Goal: Task Accomplishment & Management: Use online tool/utility

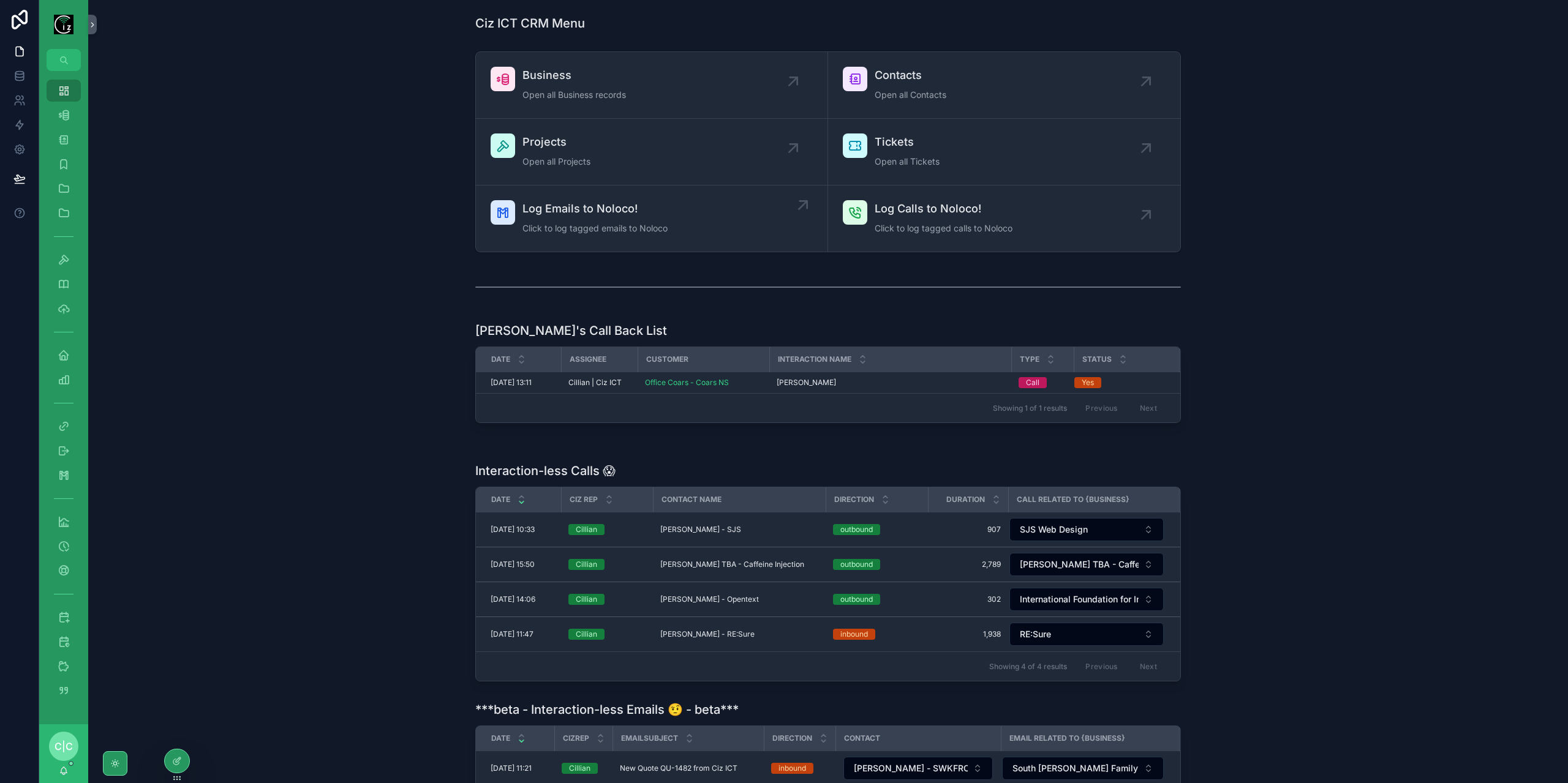
click at [586, 216] on span "Log Emails to Noloco!" at bounding box center [595, 209] width 145 height 17
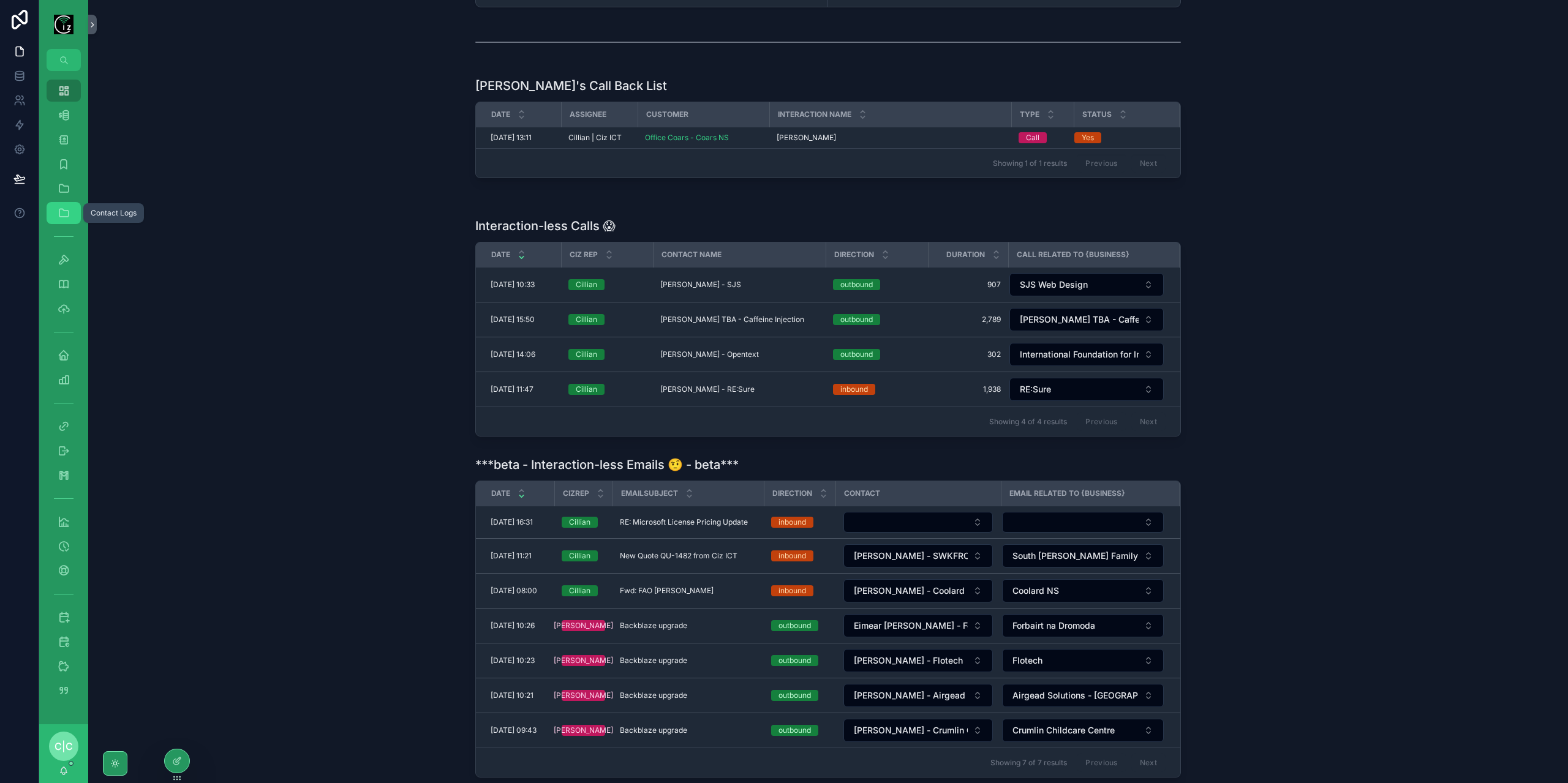
click at [77, 212] on link "Contact Logs" at bounding box center [64, 213] width 34 height 22
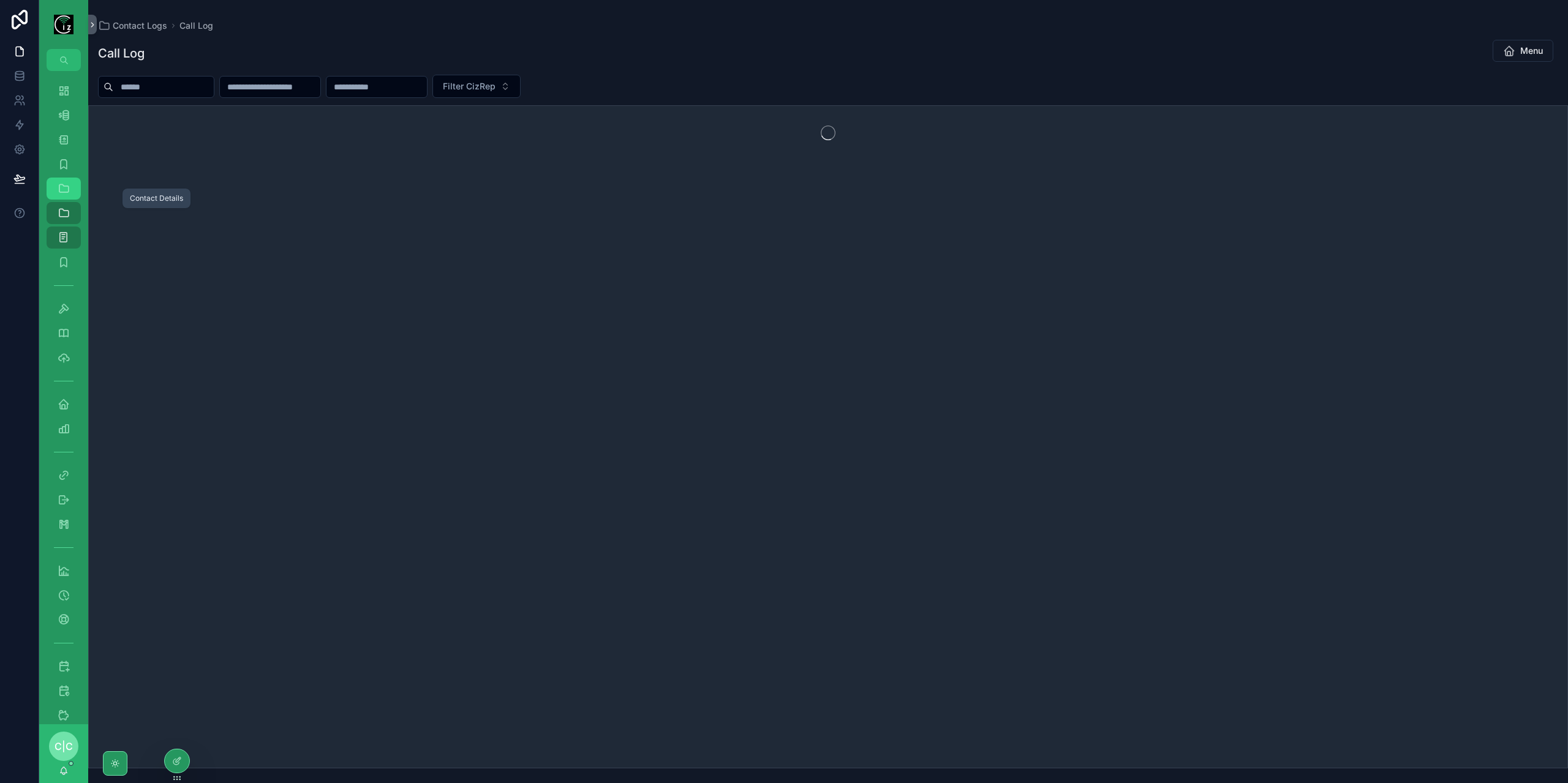
click at [73, 191] on div "Contact Details" at bounding box center [64, 188] width 20 height 20
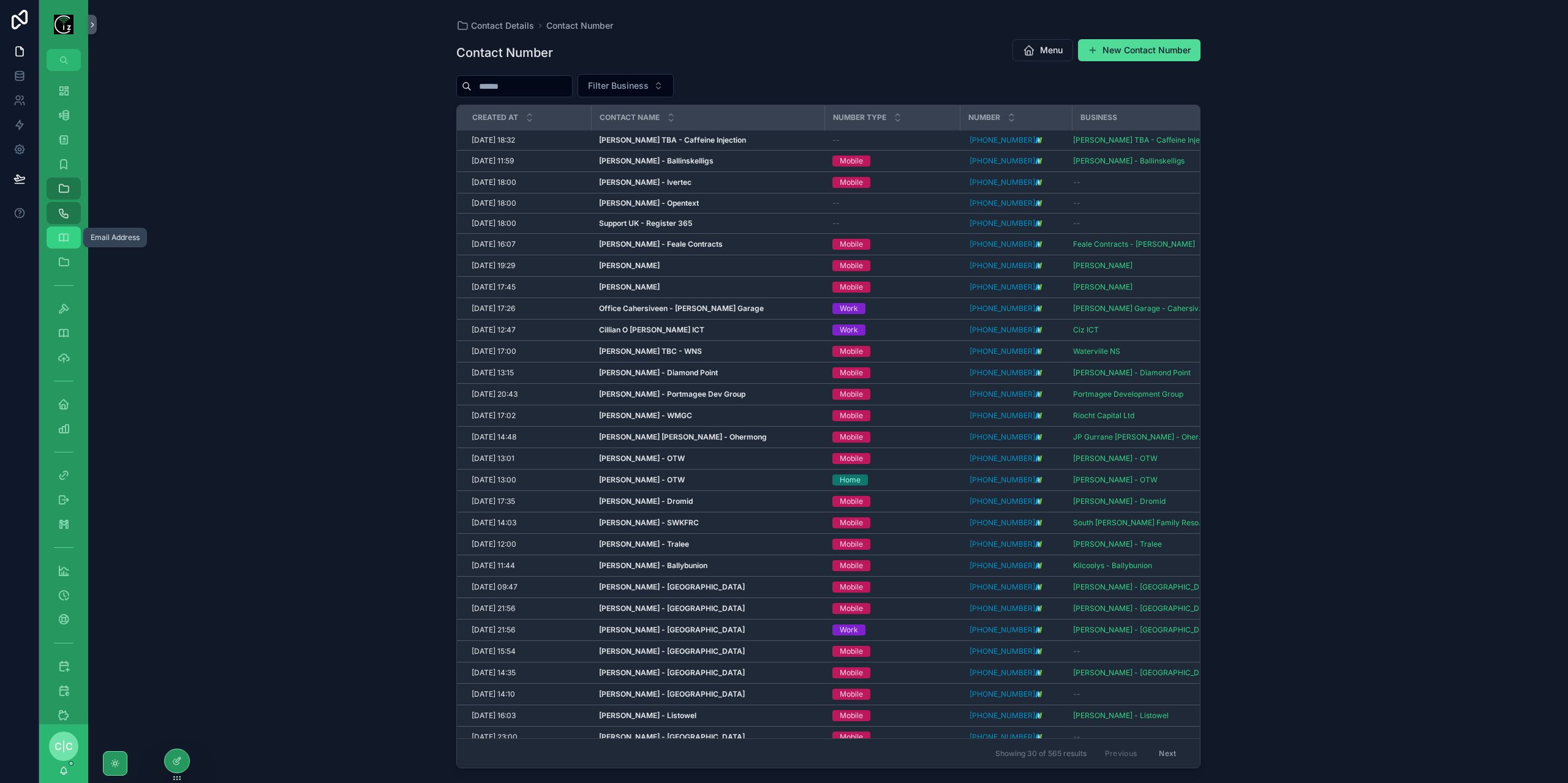
click at [62, 242] on icon "scrollable content" at bounding box center [63, 237] width 12 height 12
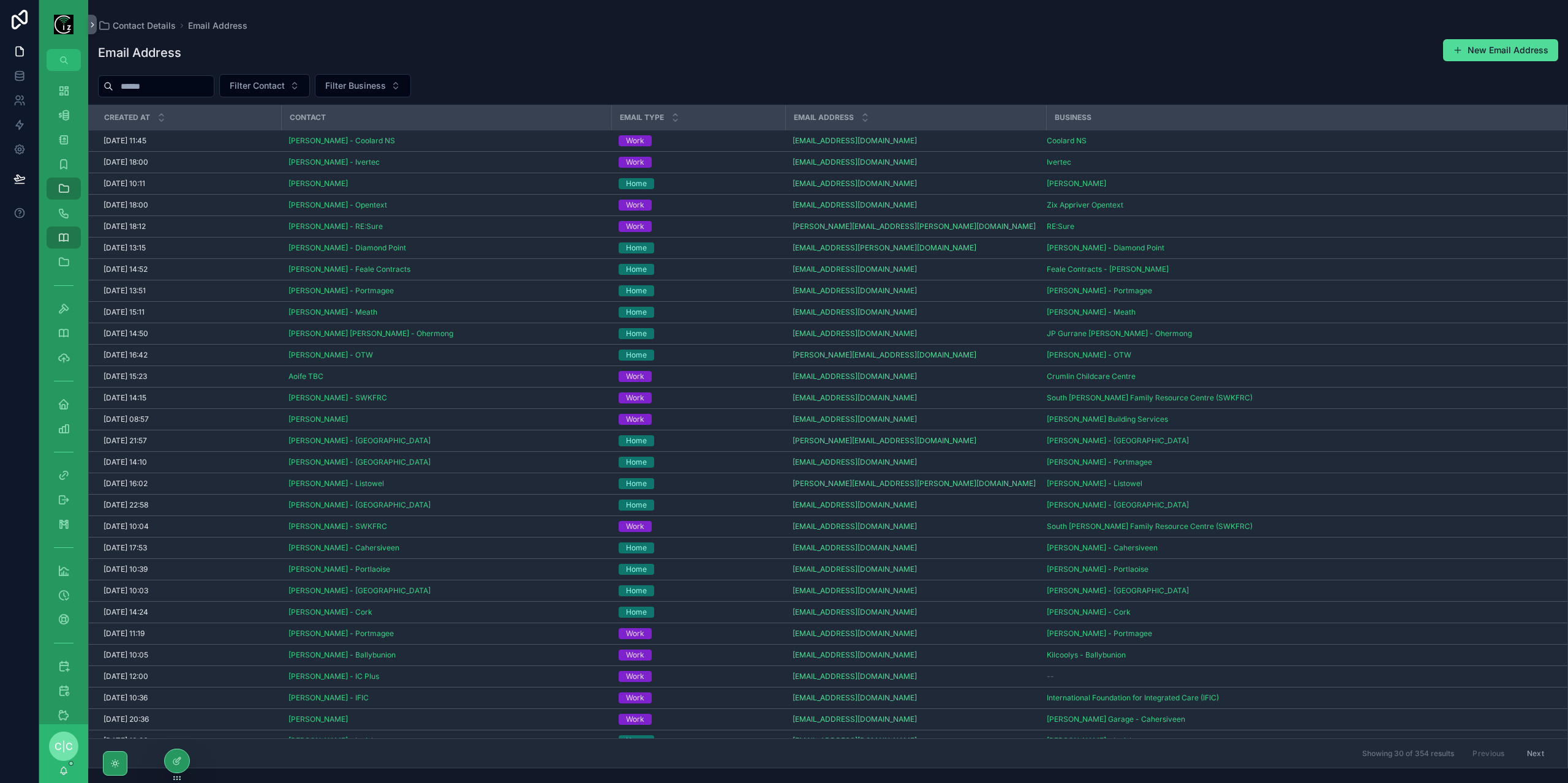
click at [180, 92] on input "scrollable content" at bounding box center [164, 86] width 101 height 17
paste input "**********"
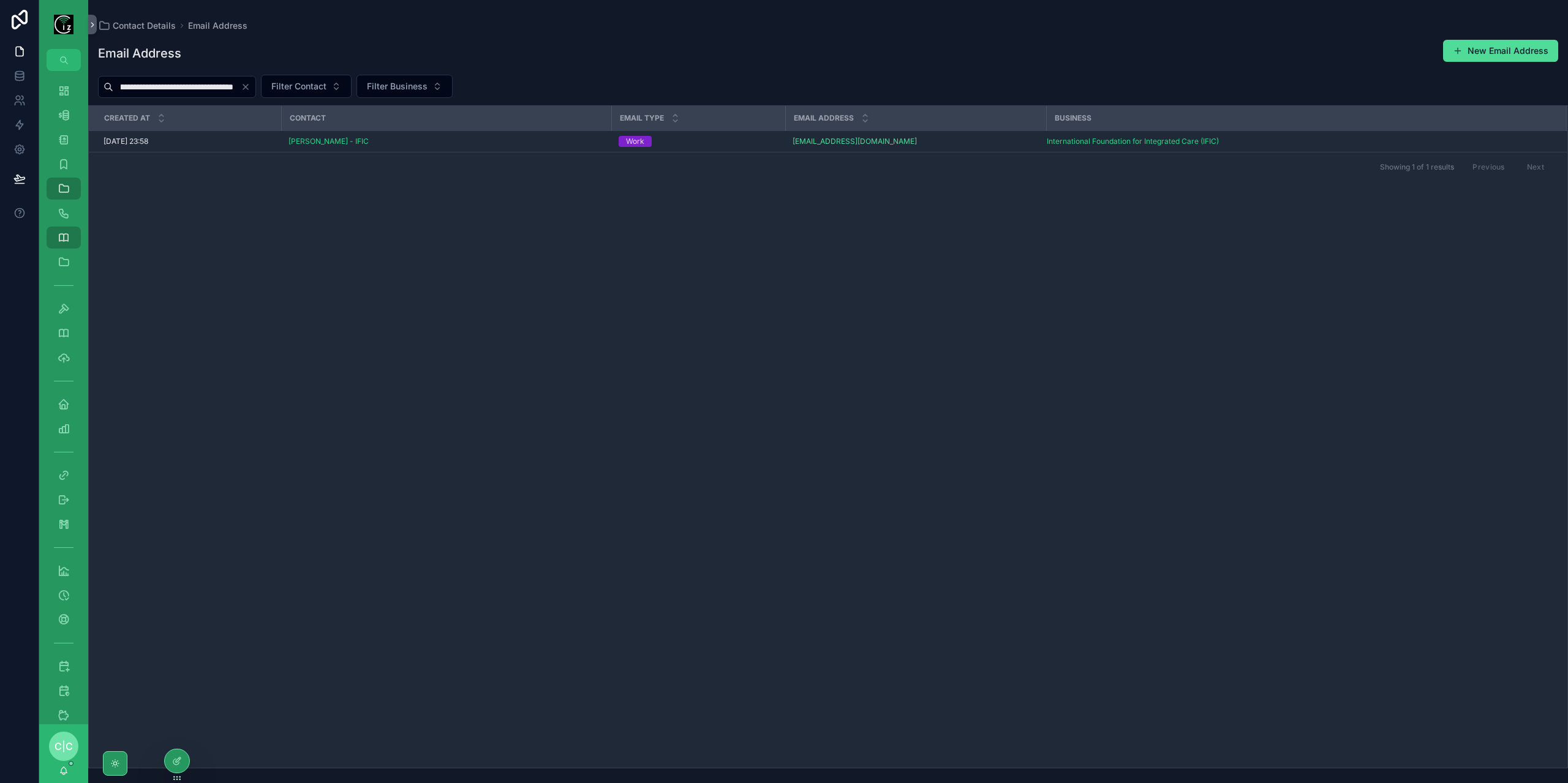
type input "**********"
click at [59, 81] on div "Dashboard" at bounding box center [64, 91] width 20 height 20
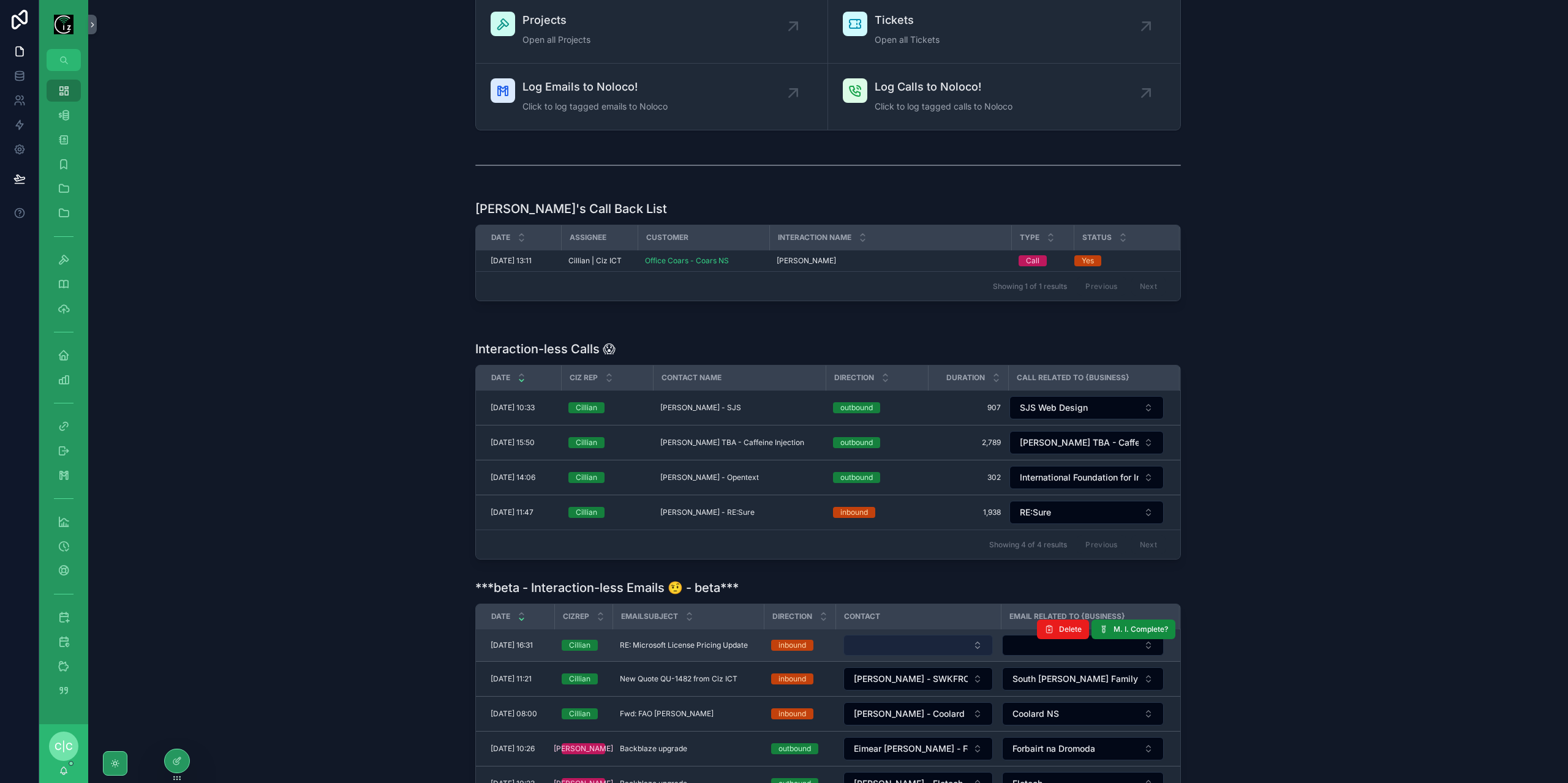
scroll to position [245, 0]
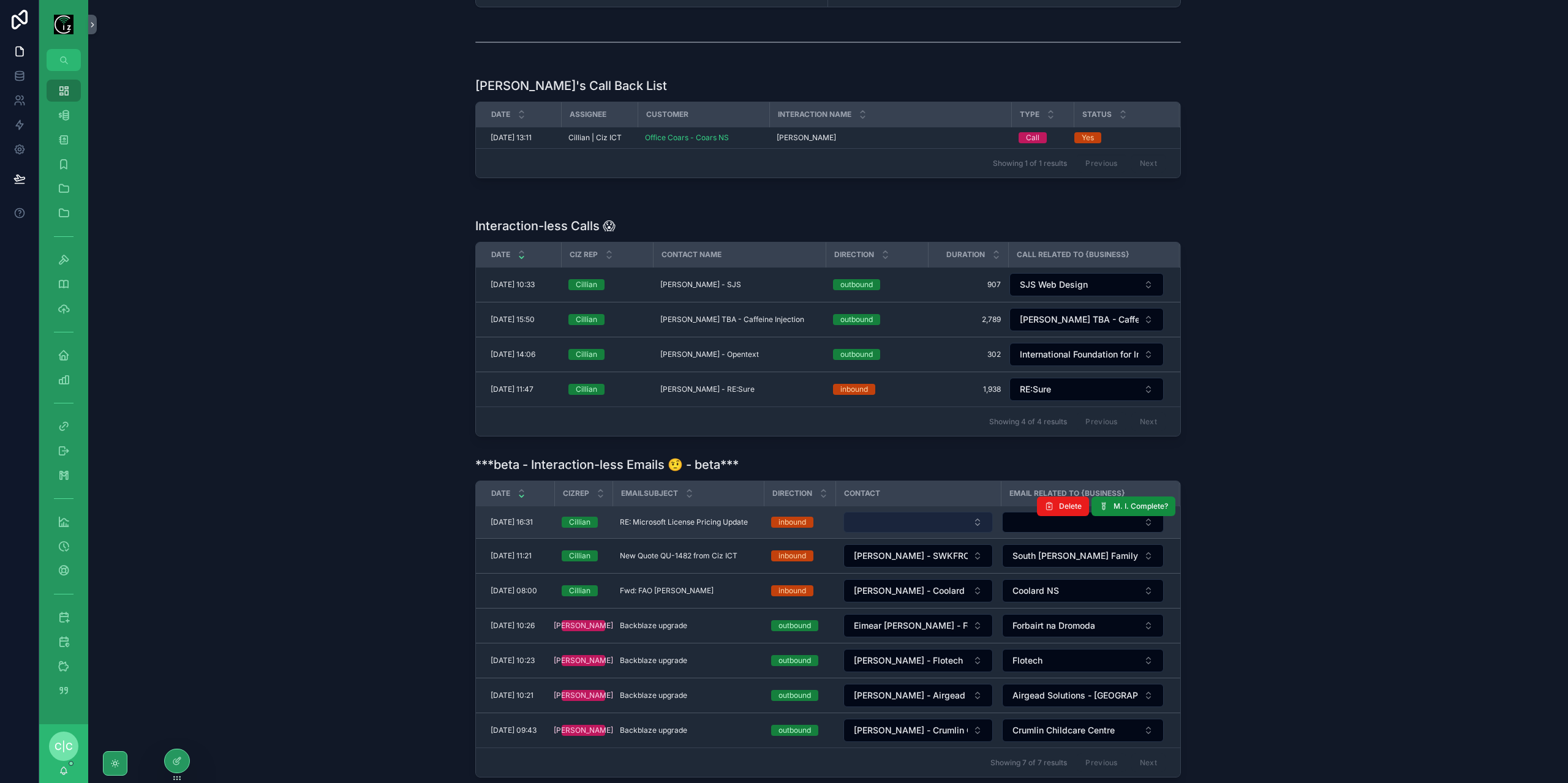
click at [918, 512] on button "Select Button" at bounding box center [918, 522] width 150 height 21
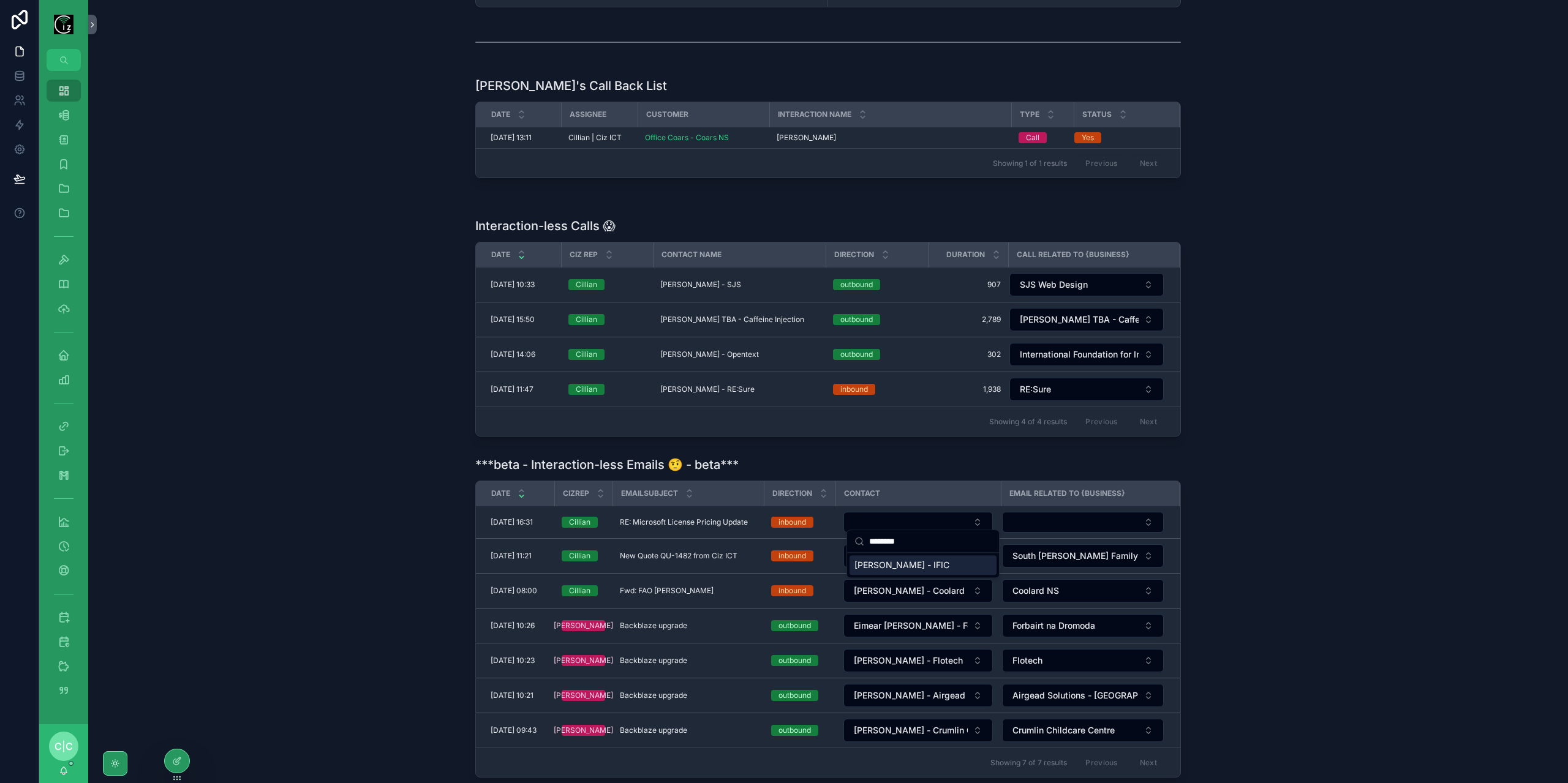
type input "********"
click at [917, 565] on span "[PERSON_NAME] - IFIC" at bounding box center [902, 565] width 95 height 12
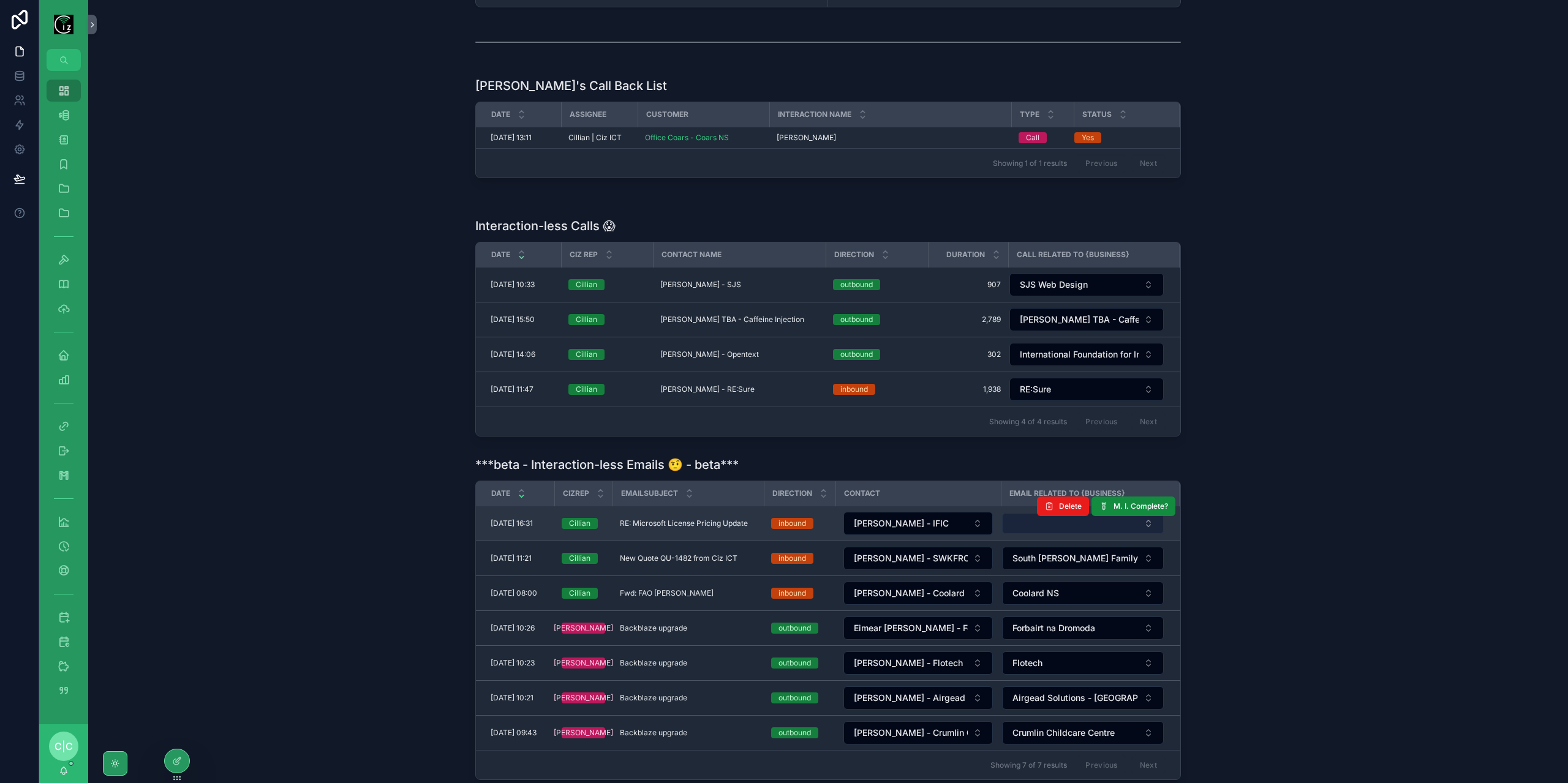
click at [1045, 520] on button "Select Button" at bounding box center [1083, 523] width 162 height 21
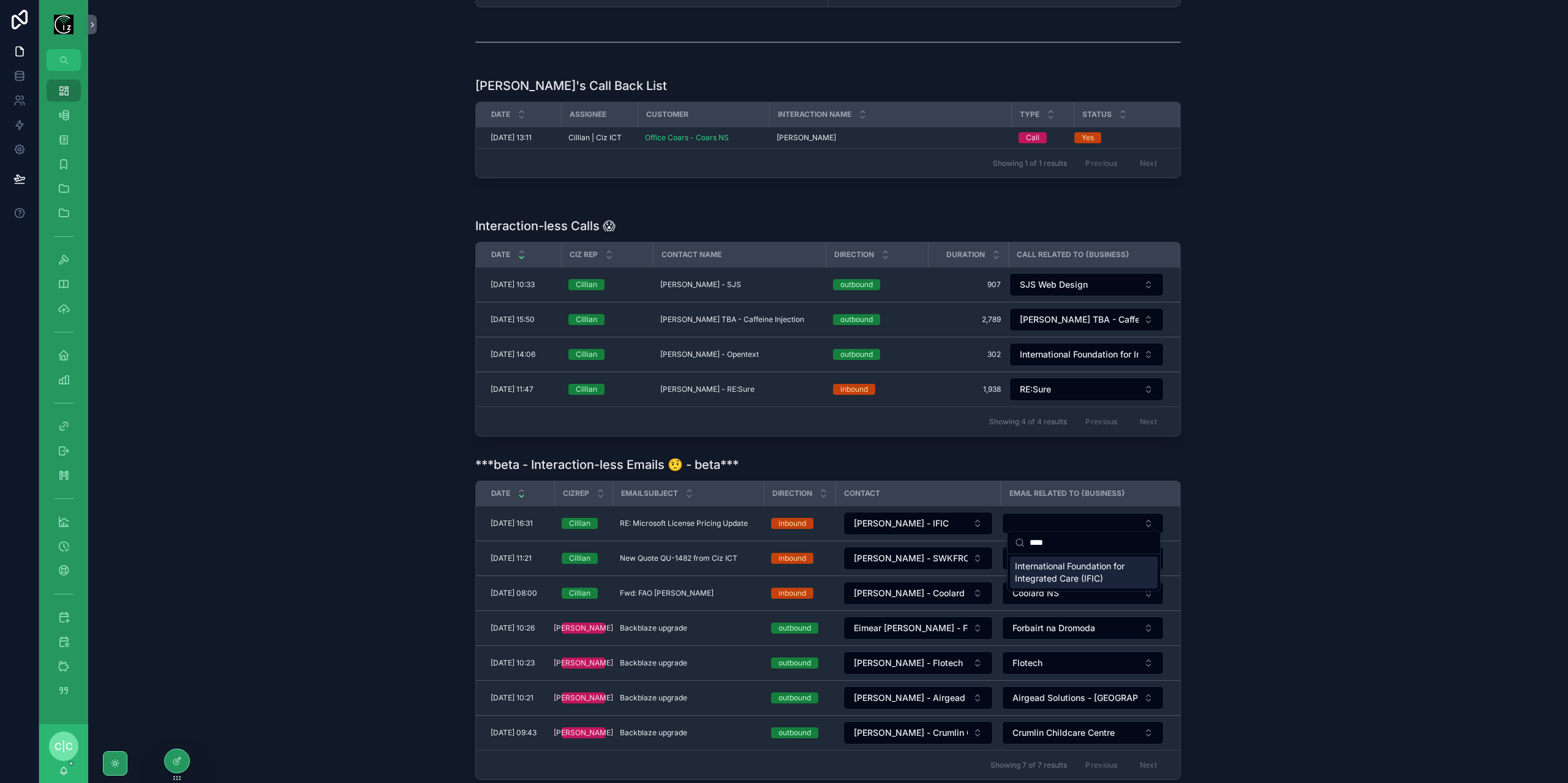
type input "****"
click at [1048, 561] on span "International Foundation for Integrated Care (IFIC)" at bounding box center [1077, 573] width 123 height 25
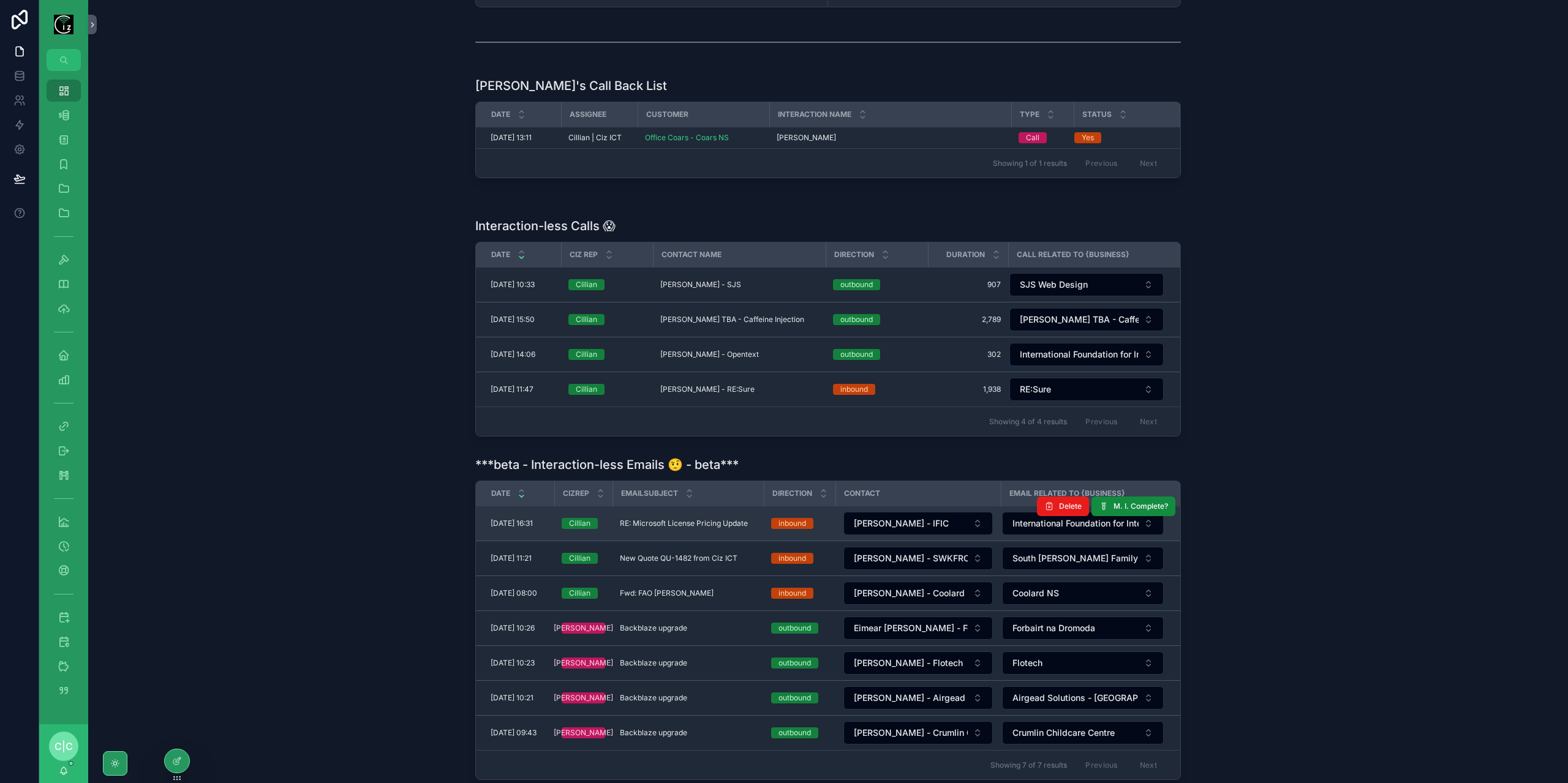
click at [712, 519] on span "RE: Microsoft License Pricing Update" at bounding box center [684, 524] width 128 height 10
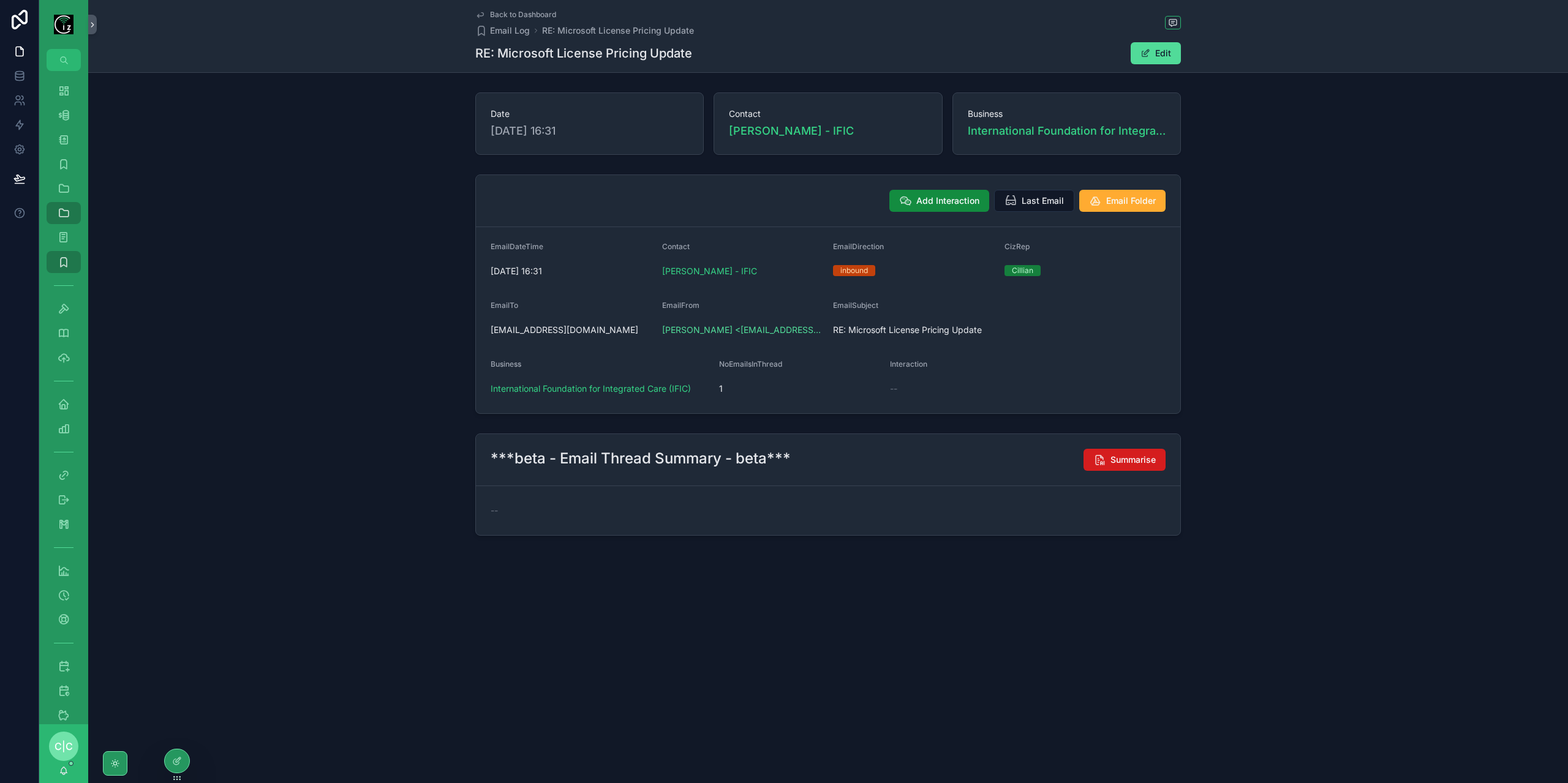
click at [1135, 458] on span "Summarise" at bounding box center [1133, 459] width 45 height 12
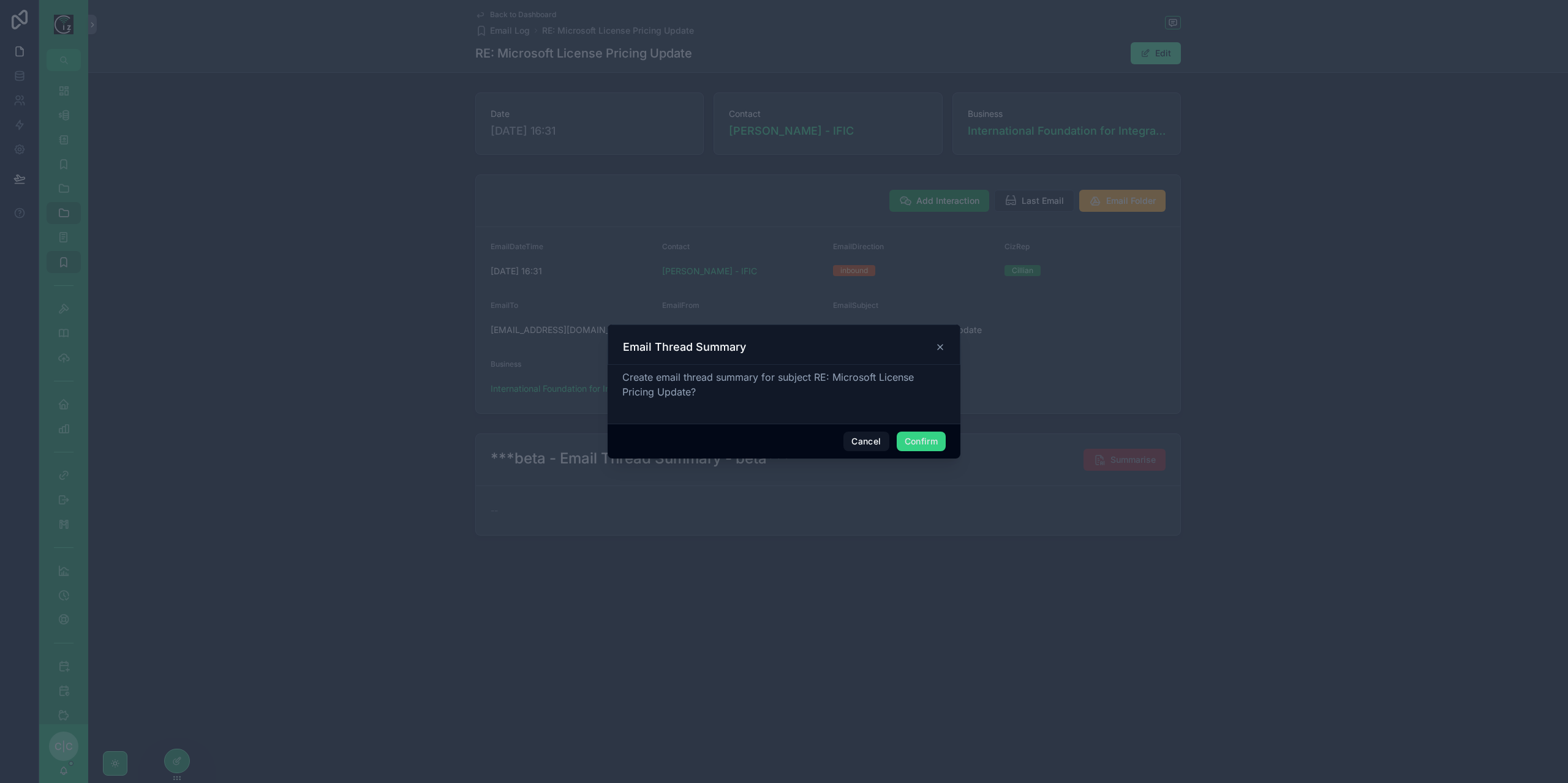
click at [909, 441] on button "Confirm" at bounding box center [921, 441] width 49 height 20
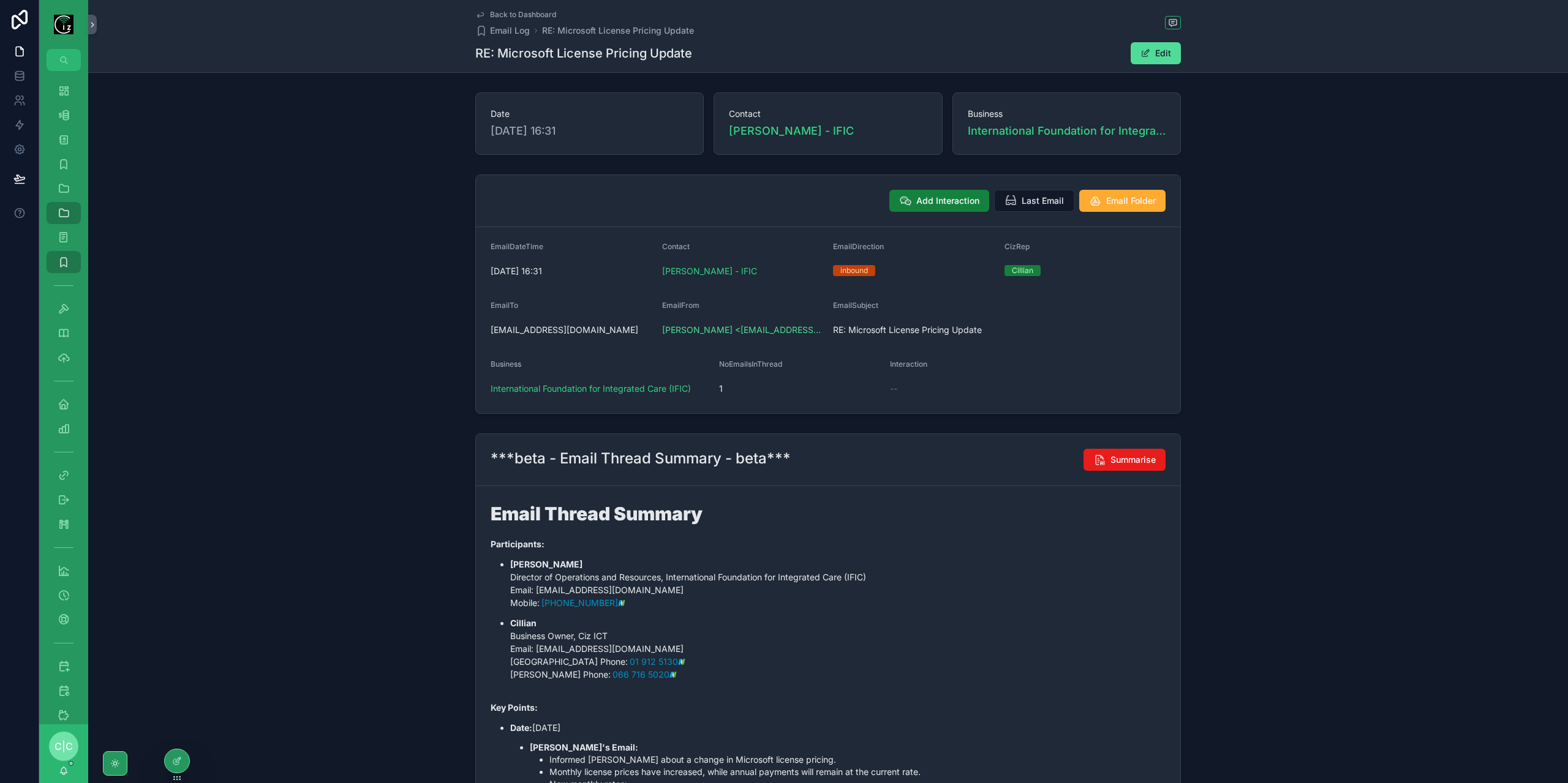
click at [910, 200] on button "Add Interaction" at bounding box center [939, 201] width 100 height 22
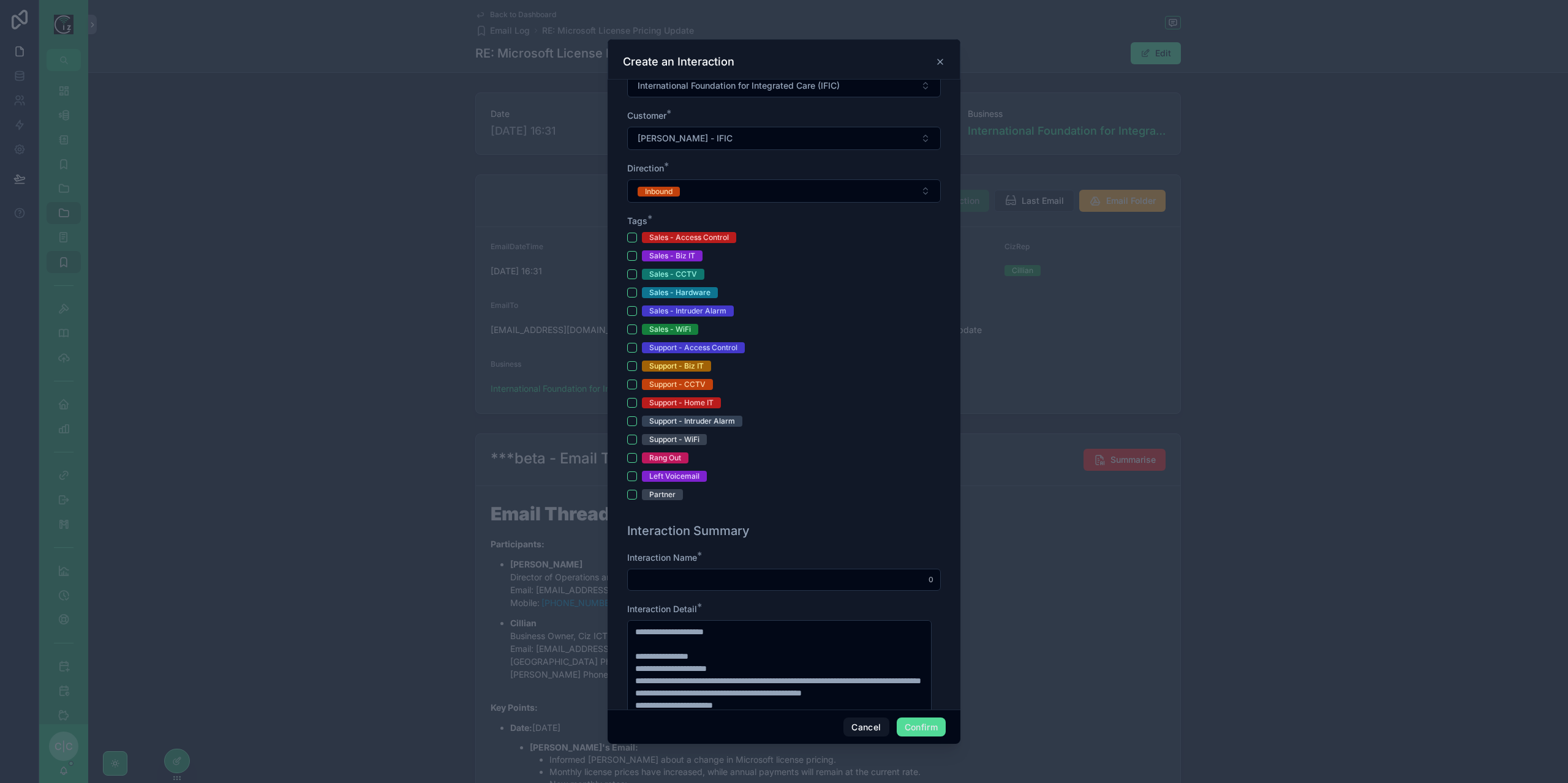
scroll to position [306, 0]
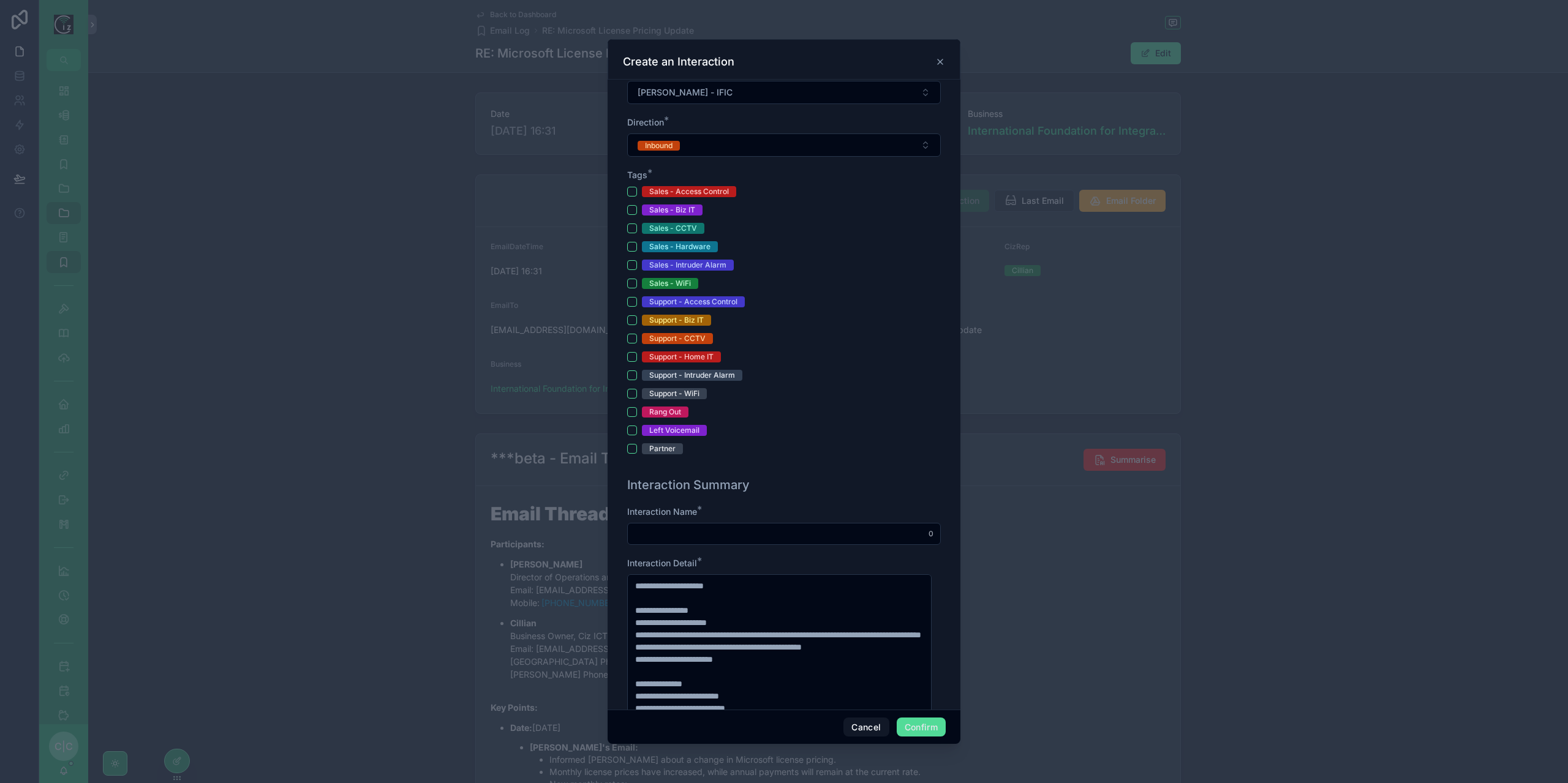
click at [1472, 391] on div at bounding box center [784, 391] width 1568 height 783
click at [941, 63] on icon at bounding box center [941, 62] width 10 height 10
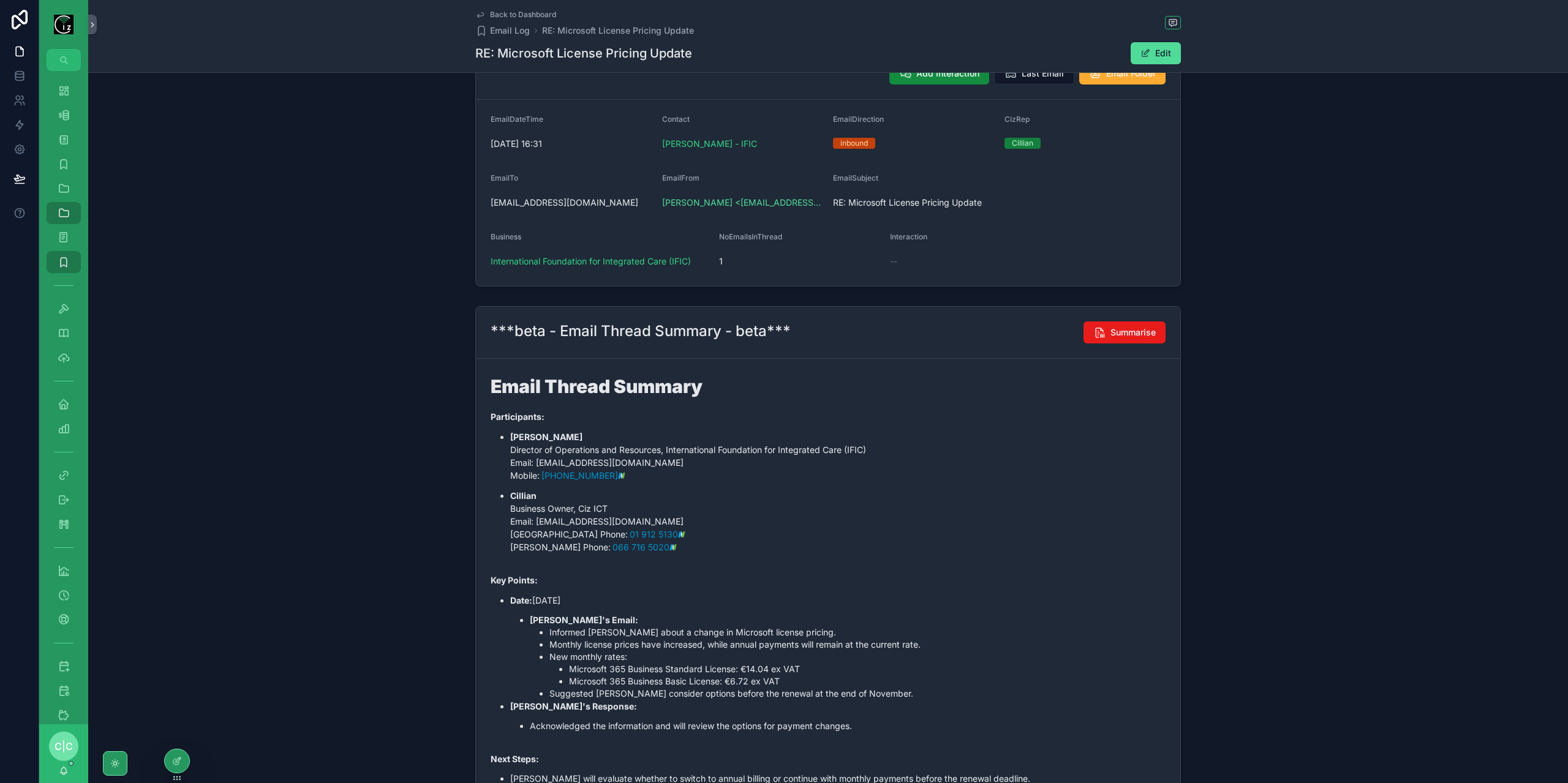
scroll to position [61, 0]
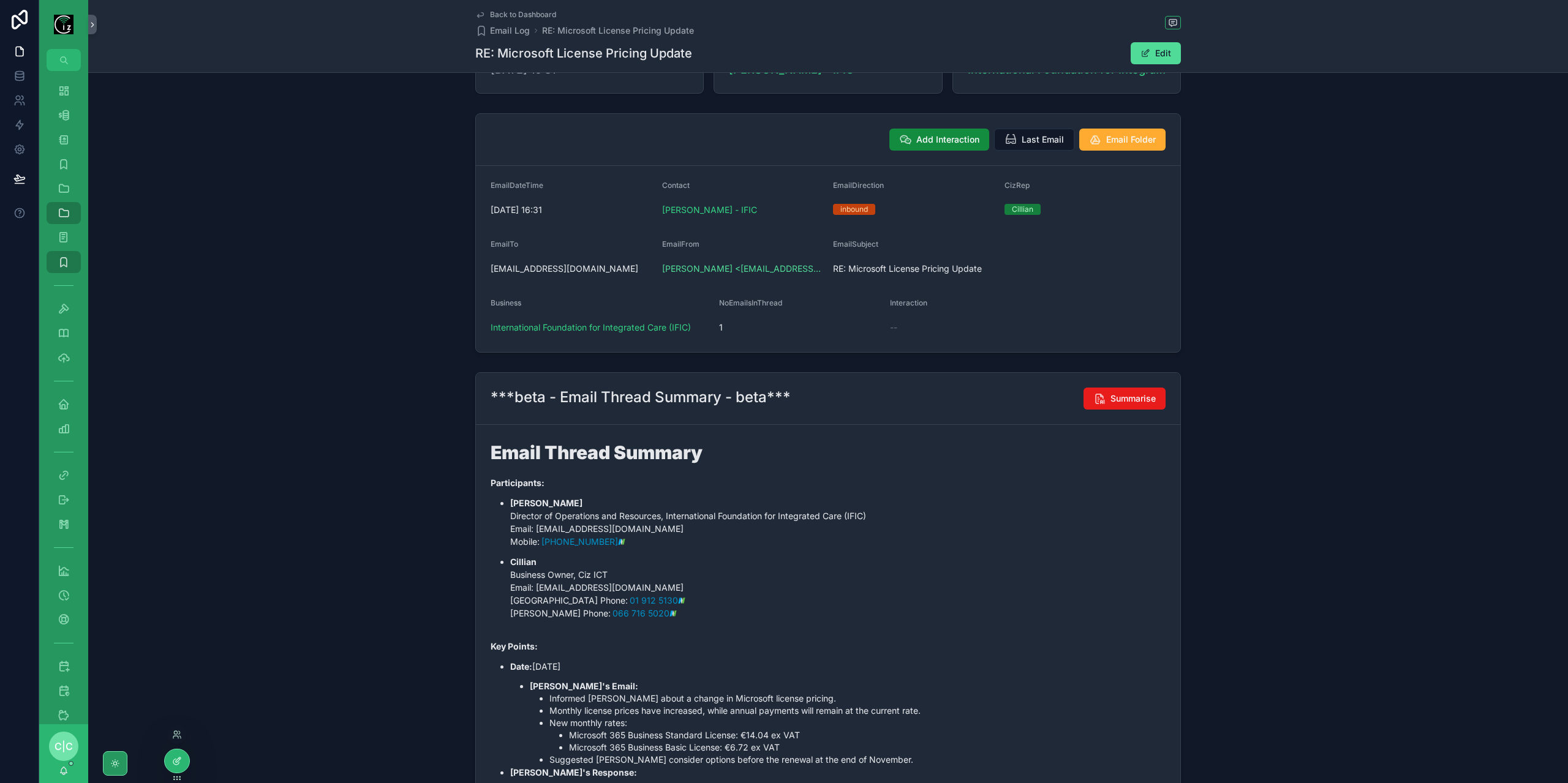
click at [178, 762] on icon at bounding box center [177, 762] width 6 height 6
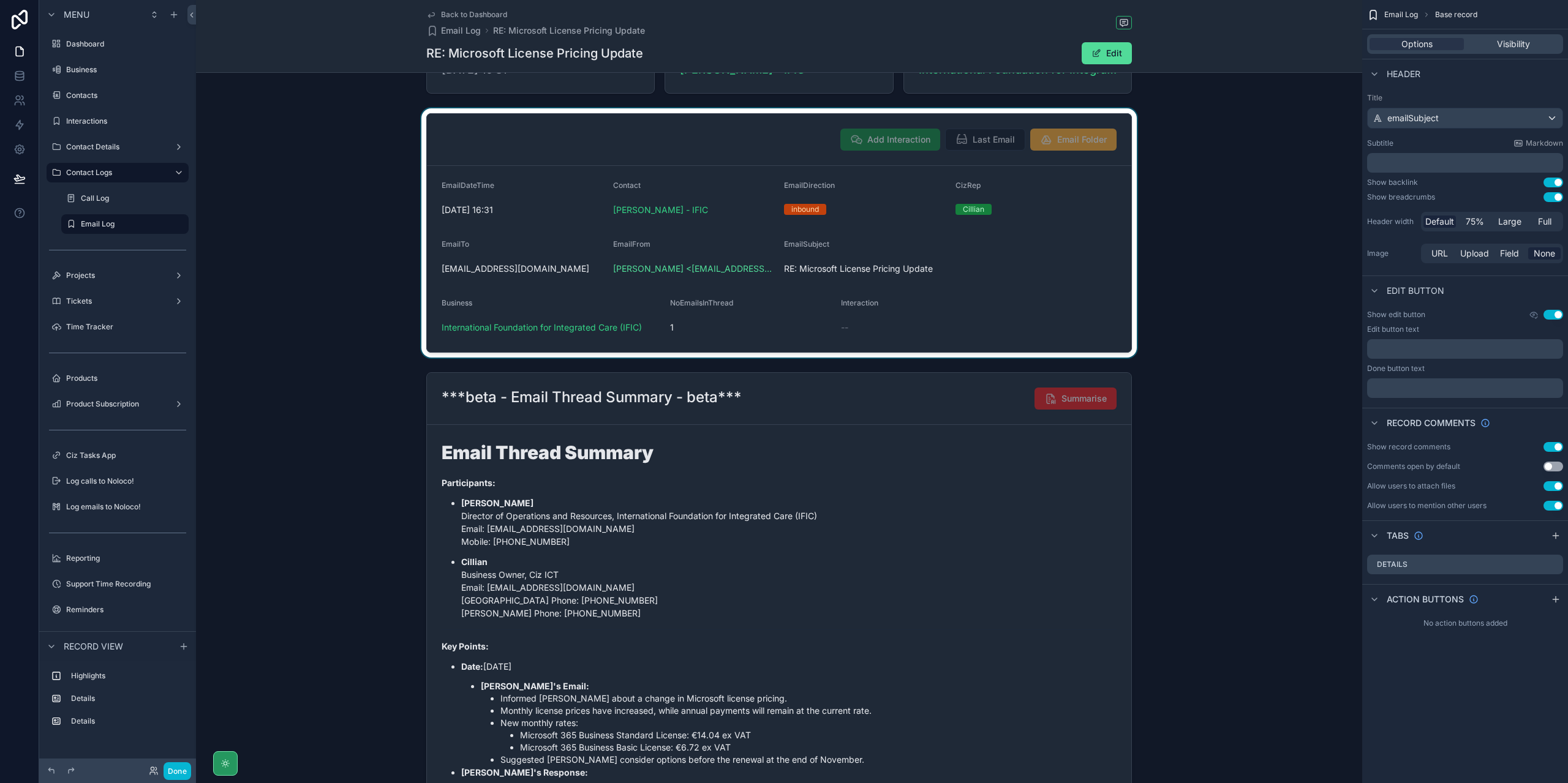
click at [979, 242] on div "scrollable content" at bounding box center [780, 233] width 1167 height 249
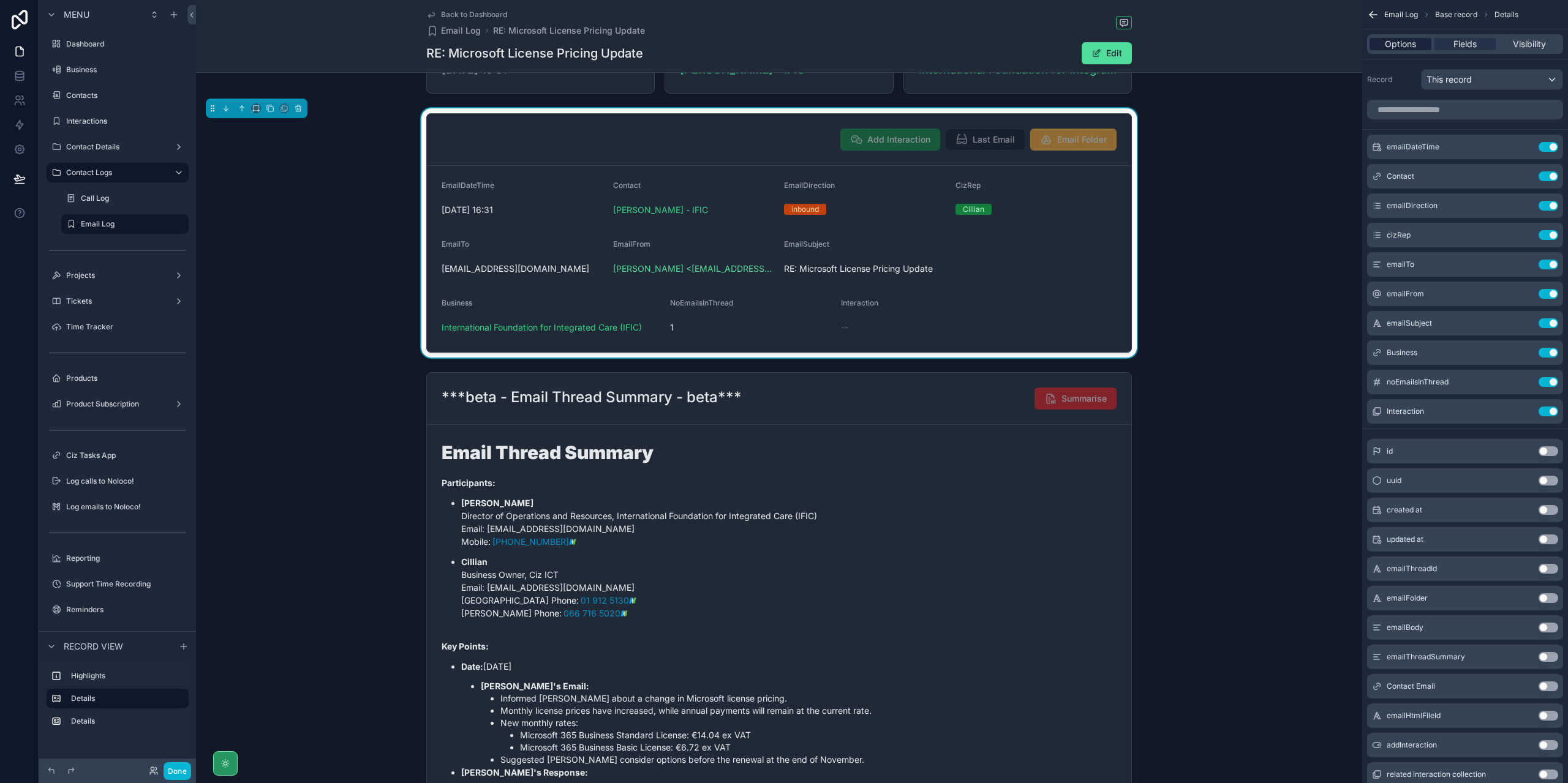
click at [1409, 42] on span "Options" at bounding box center [1401, 44] width 31 height 12
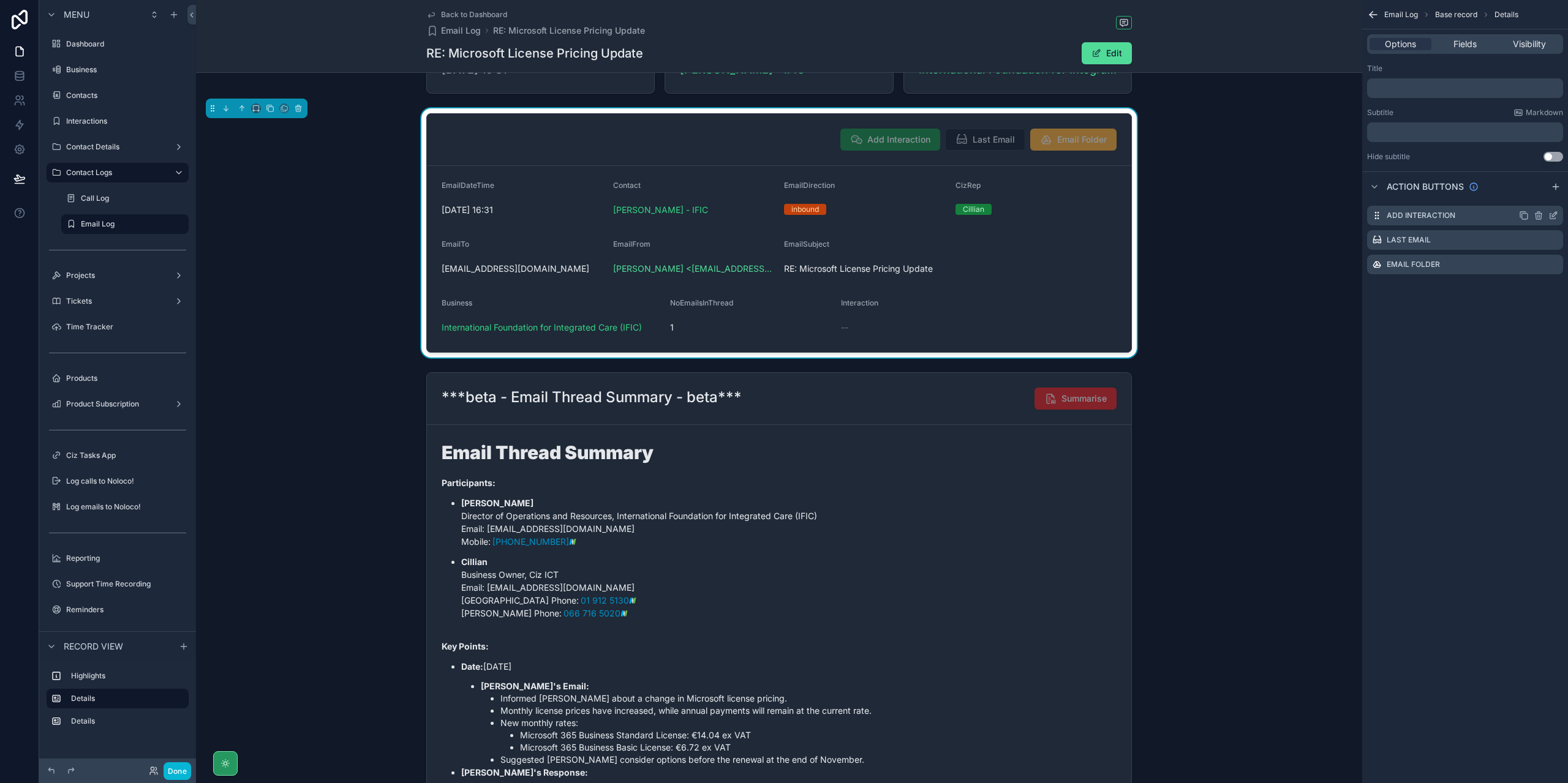
click at [1552, 216] on icon "scrollable content" at bounding box center [1555, 214] width 5 height 5
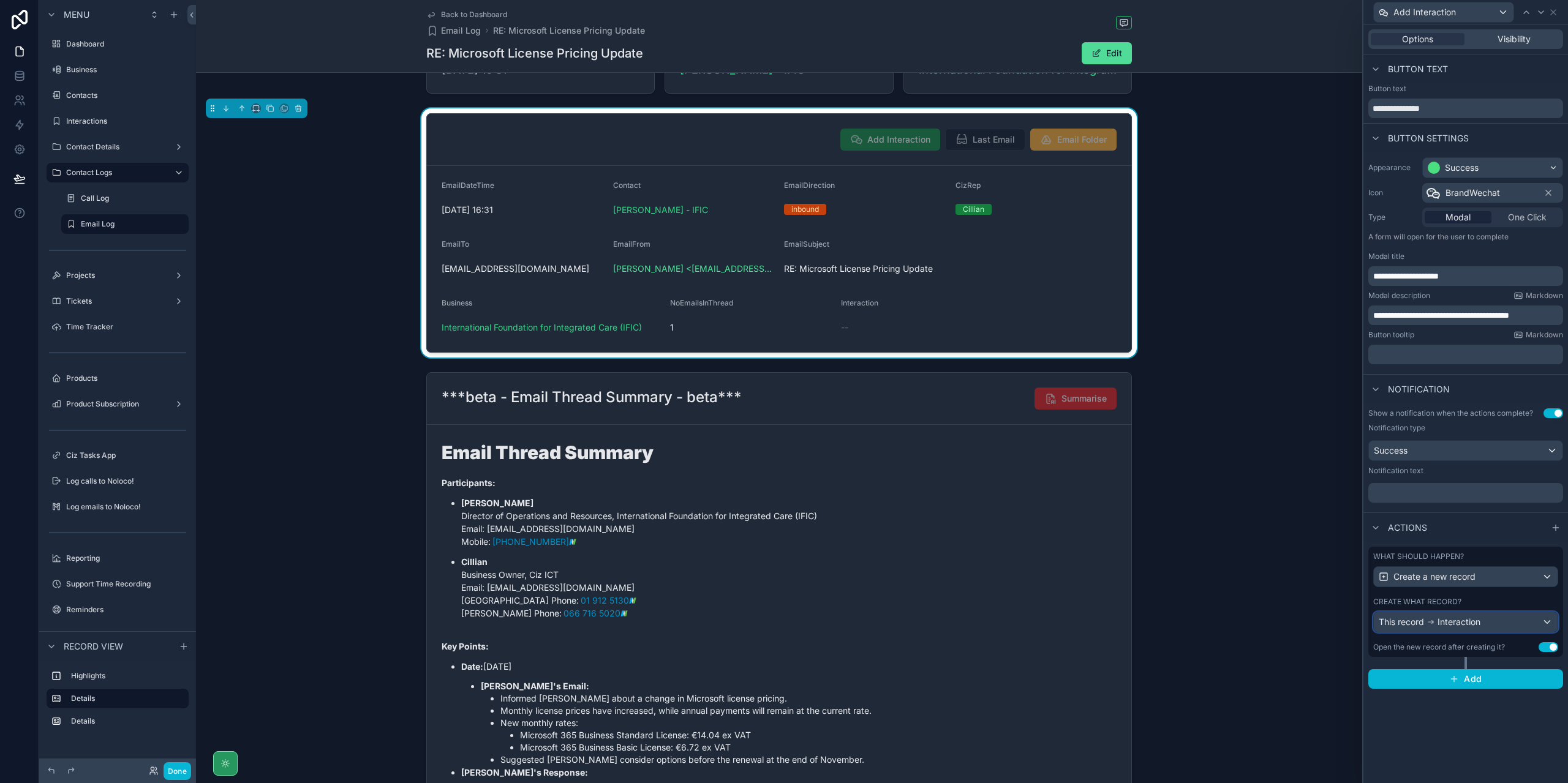
click at [1552, 620] on div "This record Interaction" at bounding box center [1466, 622] width 184 height 20
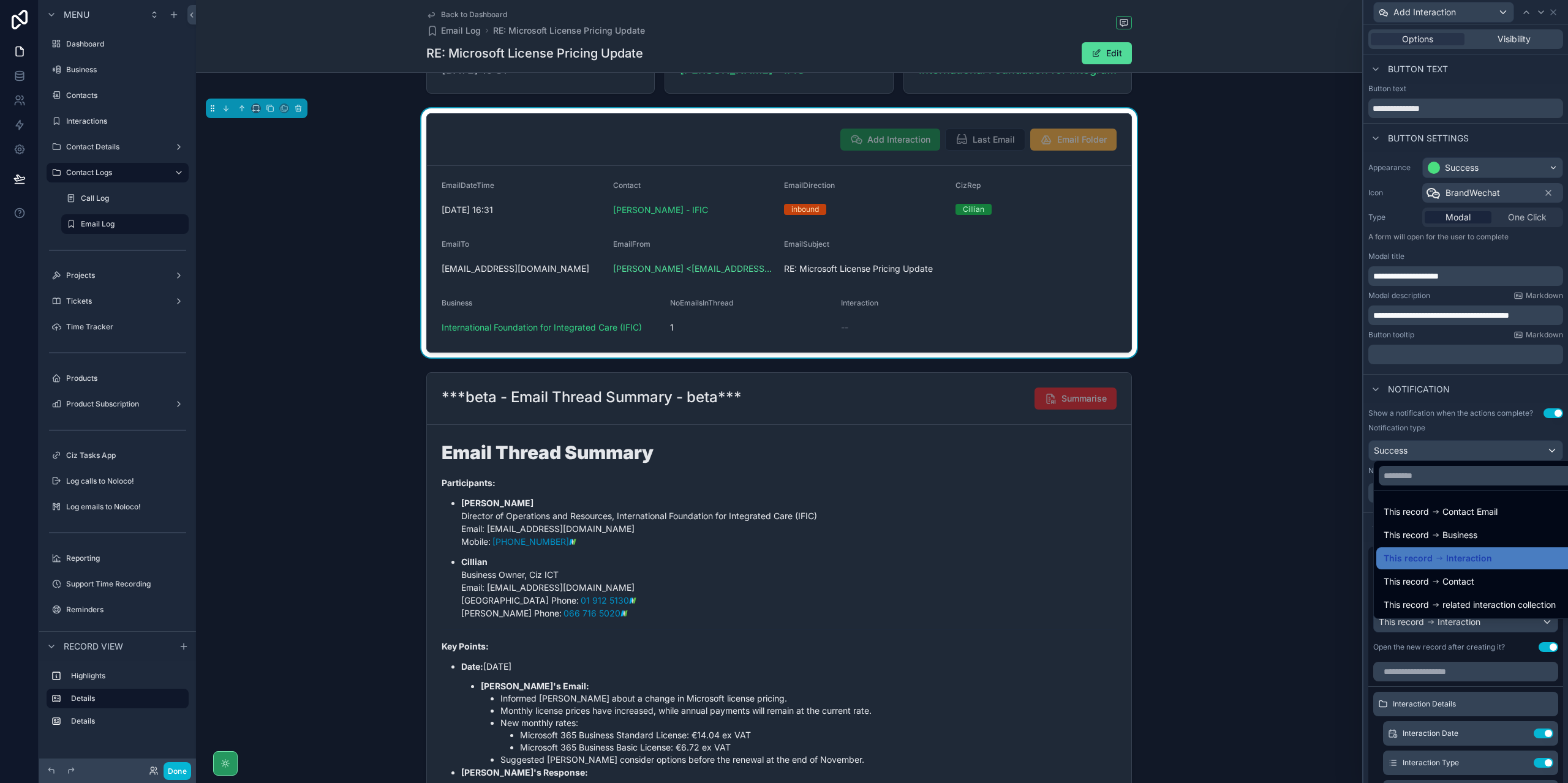
click at [1559, 648] on div at bounding box center [1466, 391] width 205 height 783
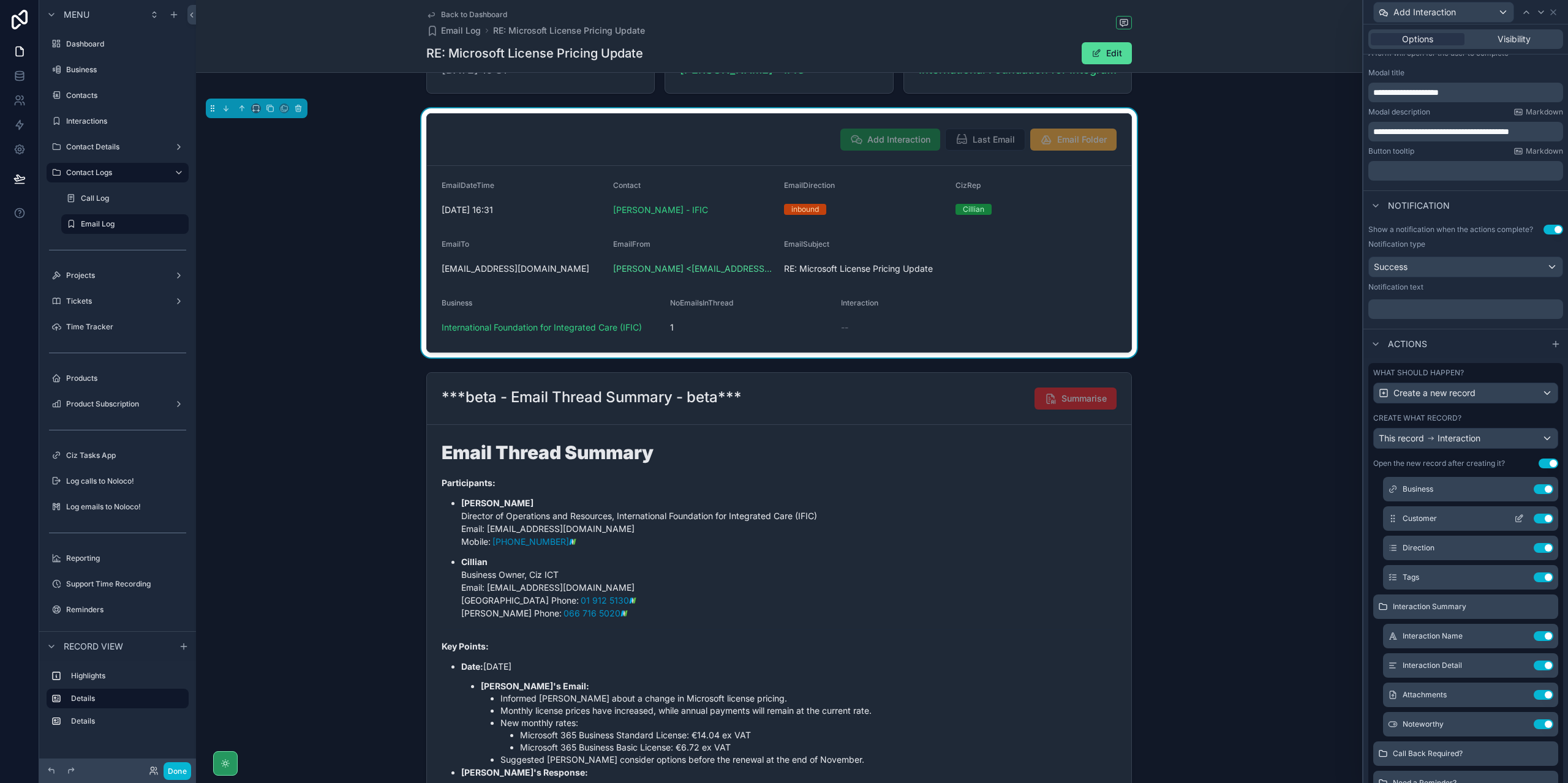
scroll to position [184, 0]
click at [1516, 605] on icon at bounding box center [1519, 602] width 6 height 6
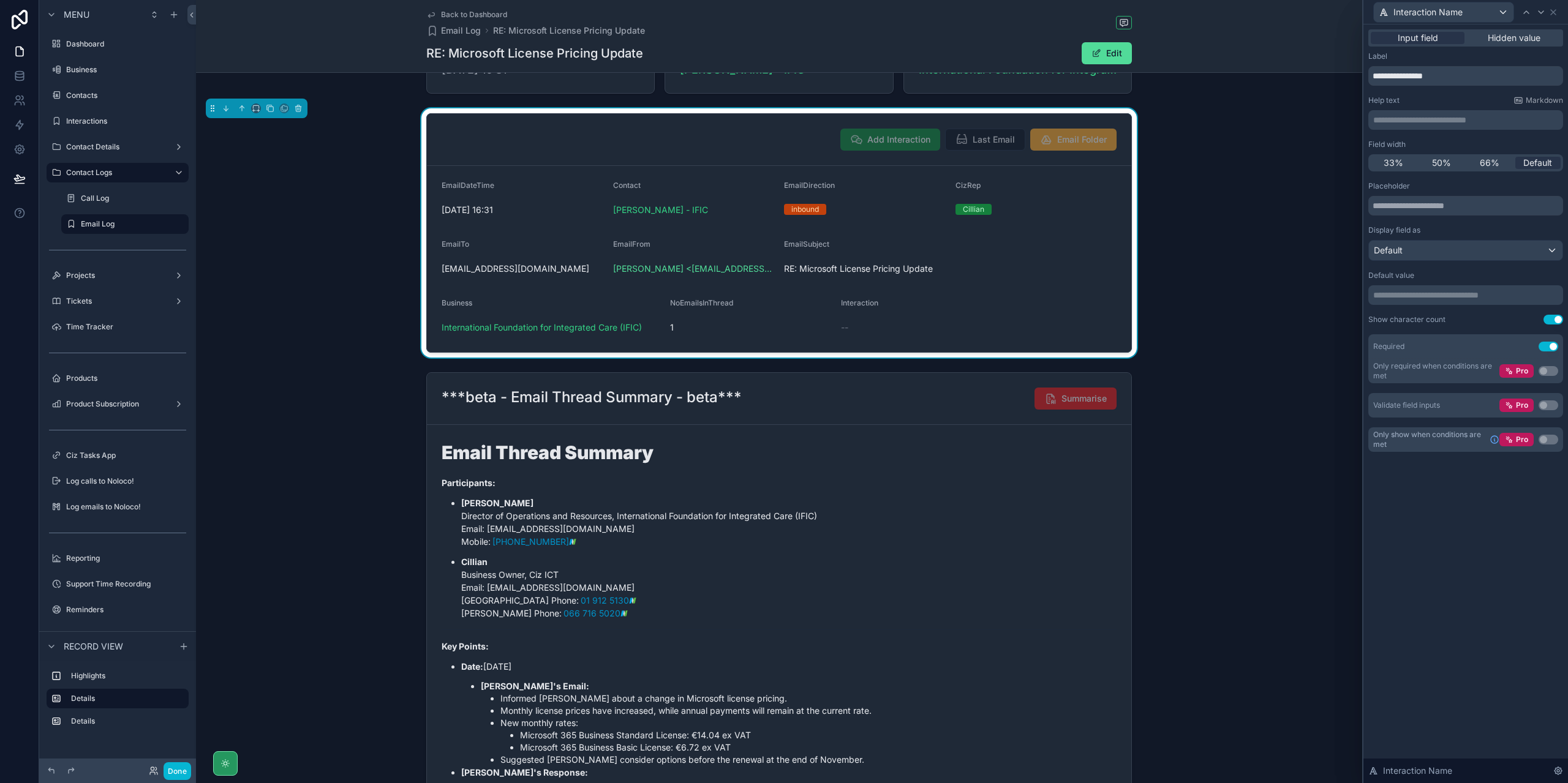
click at [1525, 294] on p "**********" at bounding box center [1467, 295] width 187 height 12
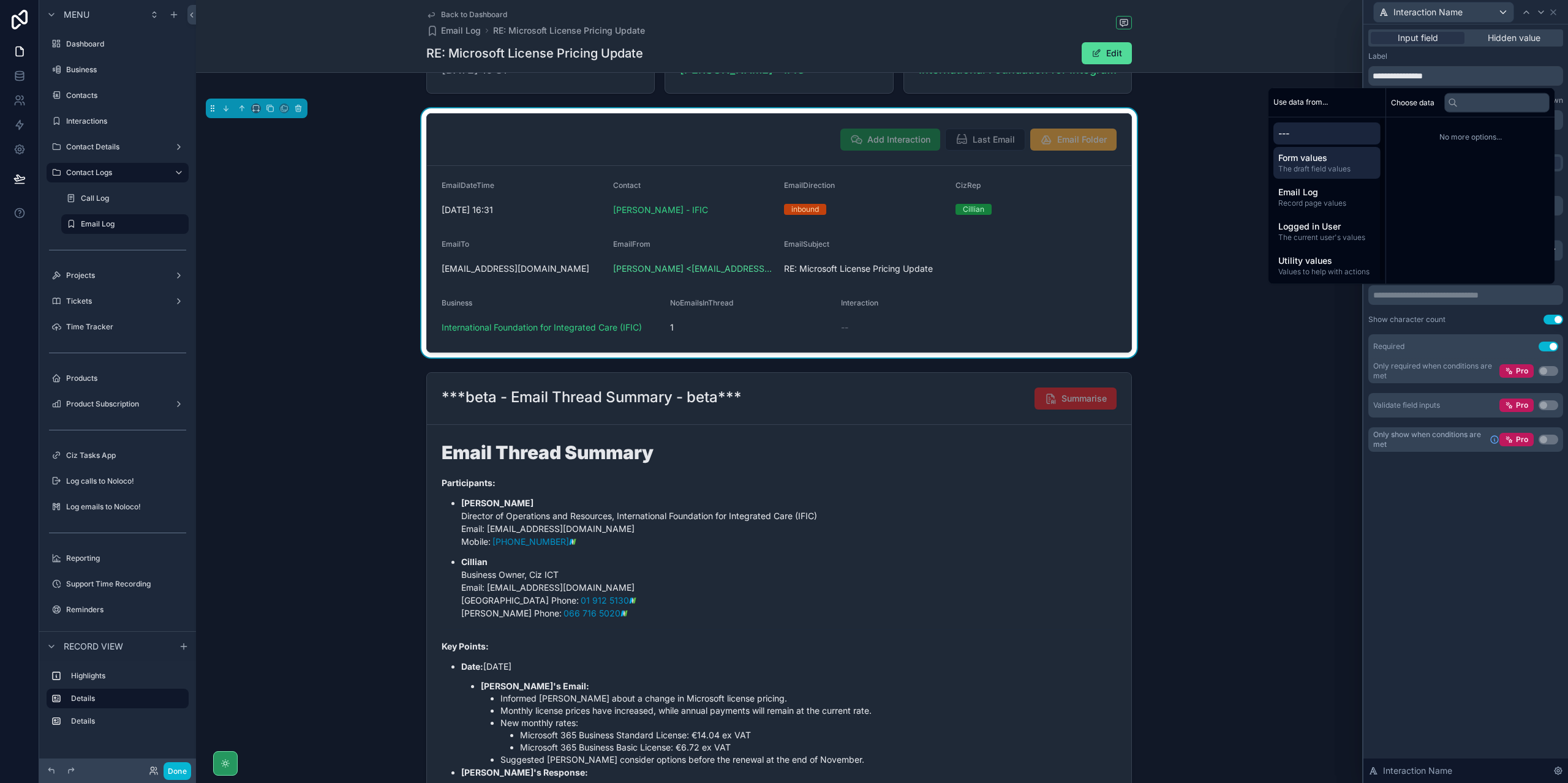
click at [1320, 163] on span "Form values" at bounding box center [1327, 157] width 97 height 12
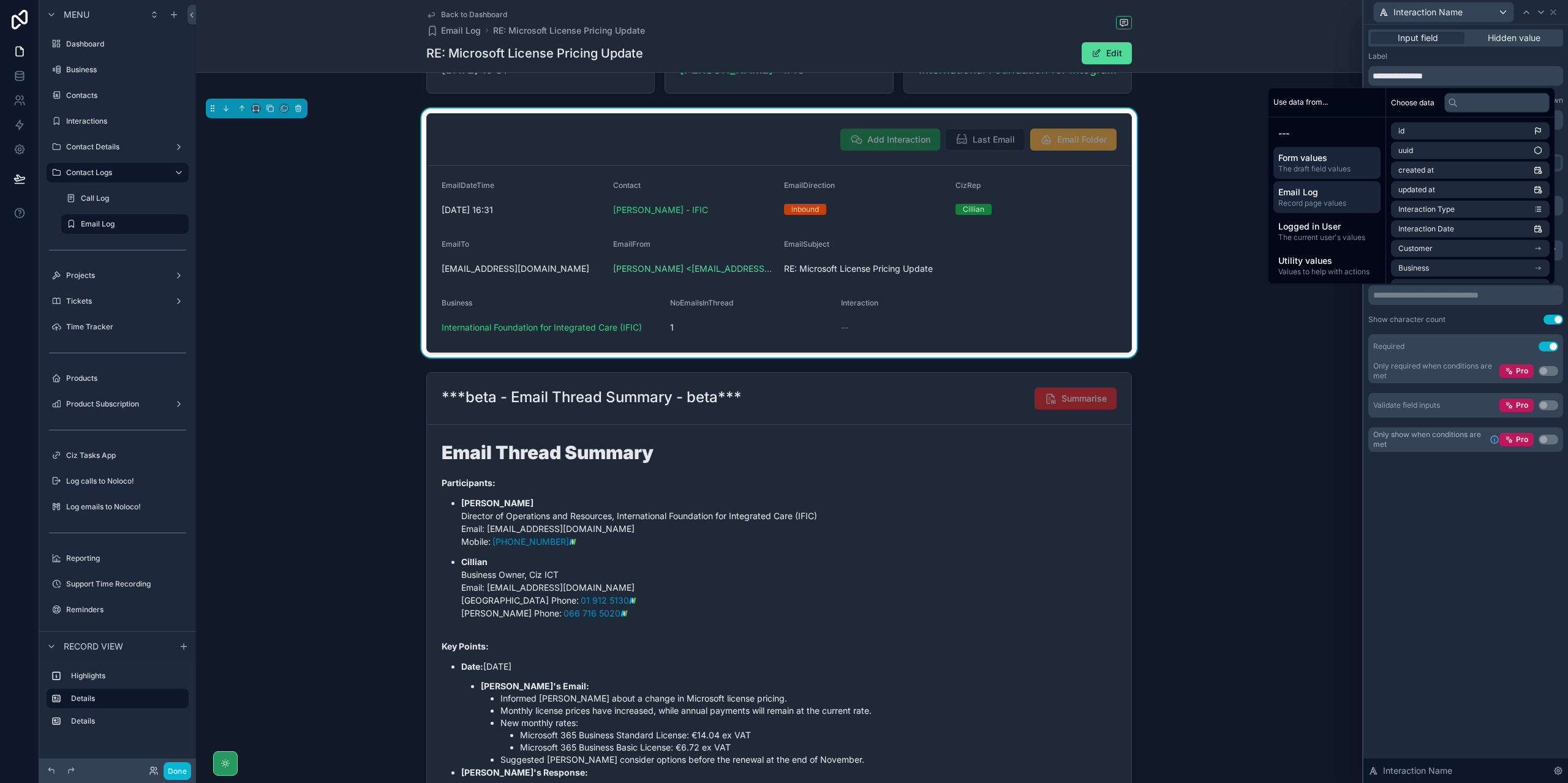
click at [1338, 204] on span "Record page values" at bounding box center [1327, 203] width 97 height 10
click at [1482, 215] on li "emailSubject" at bounding box center [1471, 209] width 159 height 17
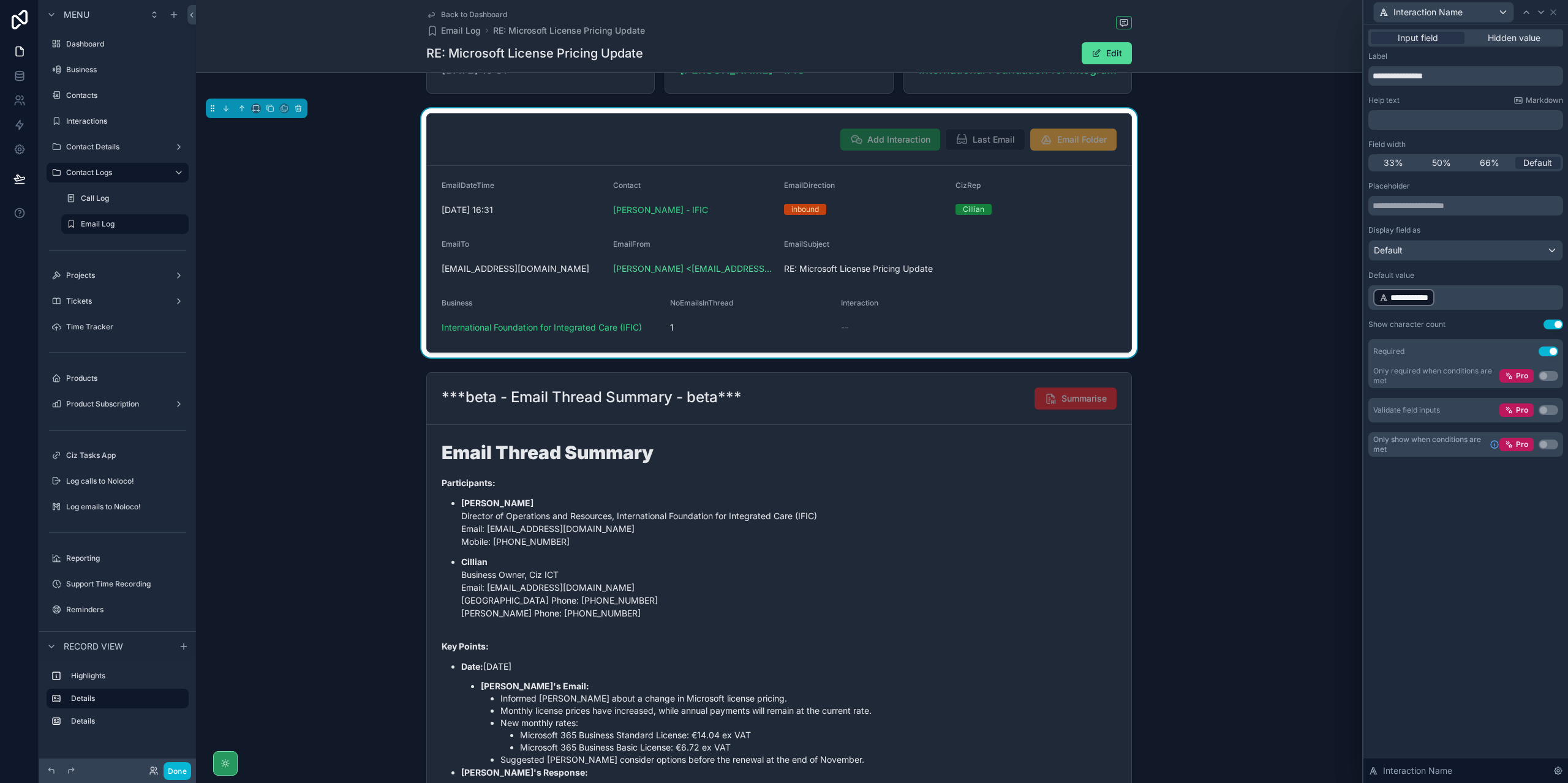
click at [1512, 595] on div "**********" at bounding box center [1466, 404] width 205 height 759
click at [1549, 246] on div "Default" at bounding box center [1466, 251] width 194 height 20
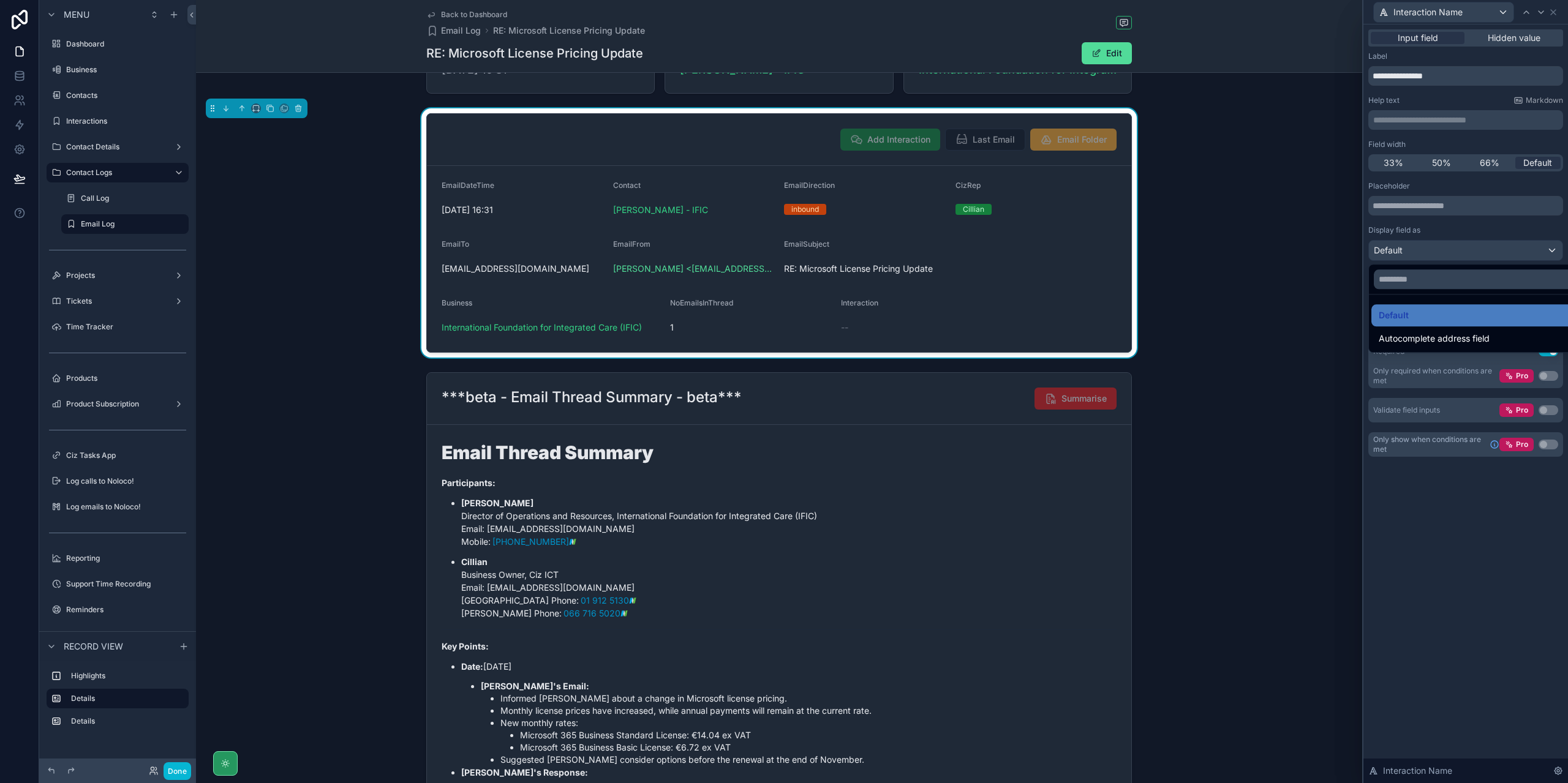
click at [1465, 584] on div at bounding box center [1466, 391] width 205 height 783
click at [1553, 16] on icon at bounding box center [1554, 12] width 10 height 10
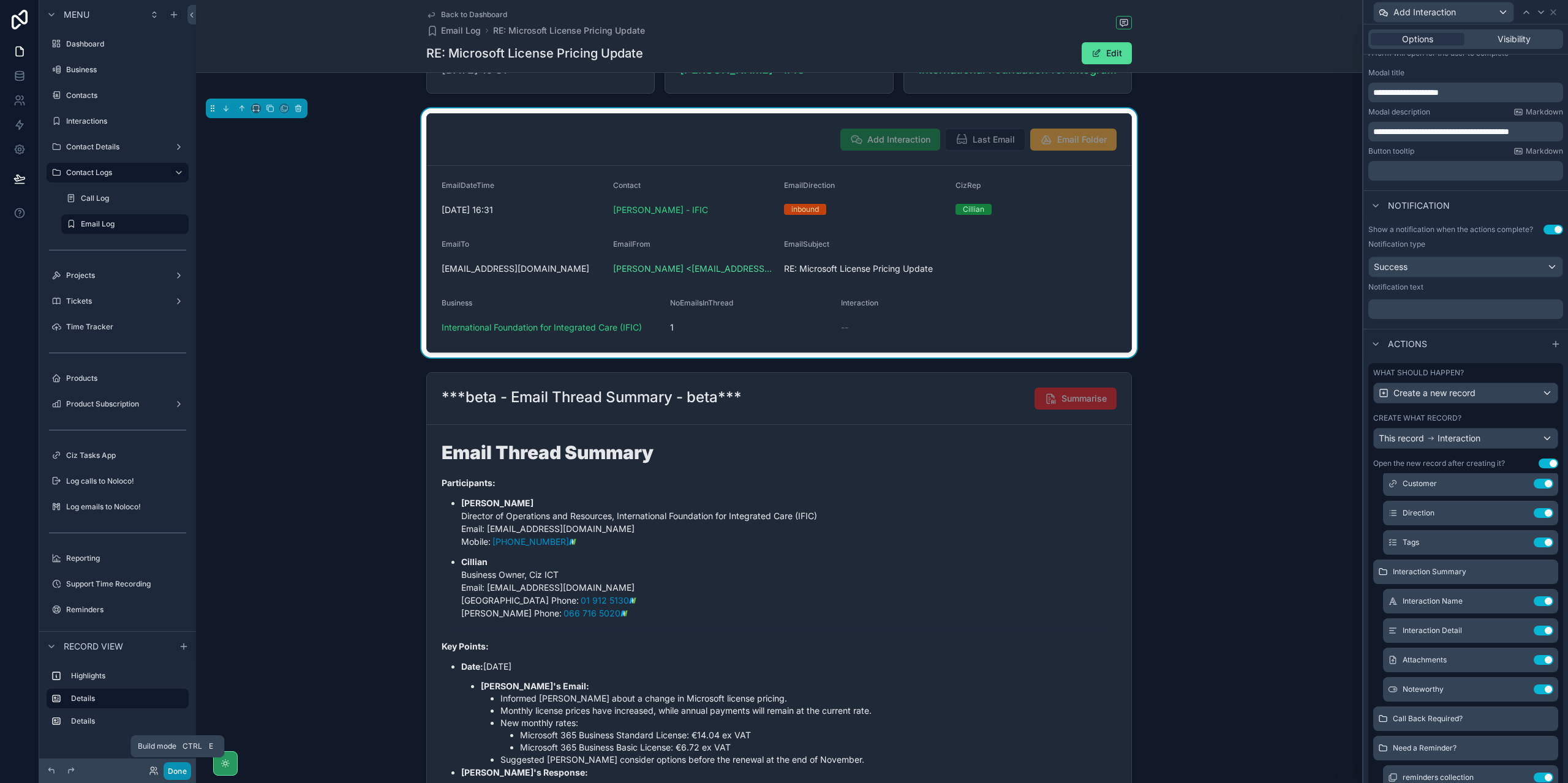
click at [170, 770] on button "Done" at bounding box center [177, 771] width 28 height 18
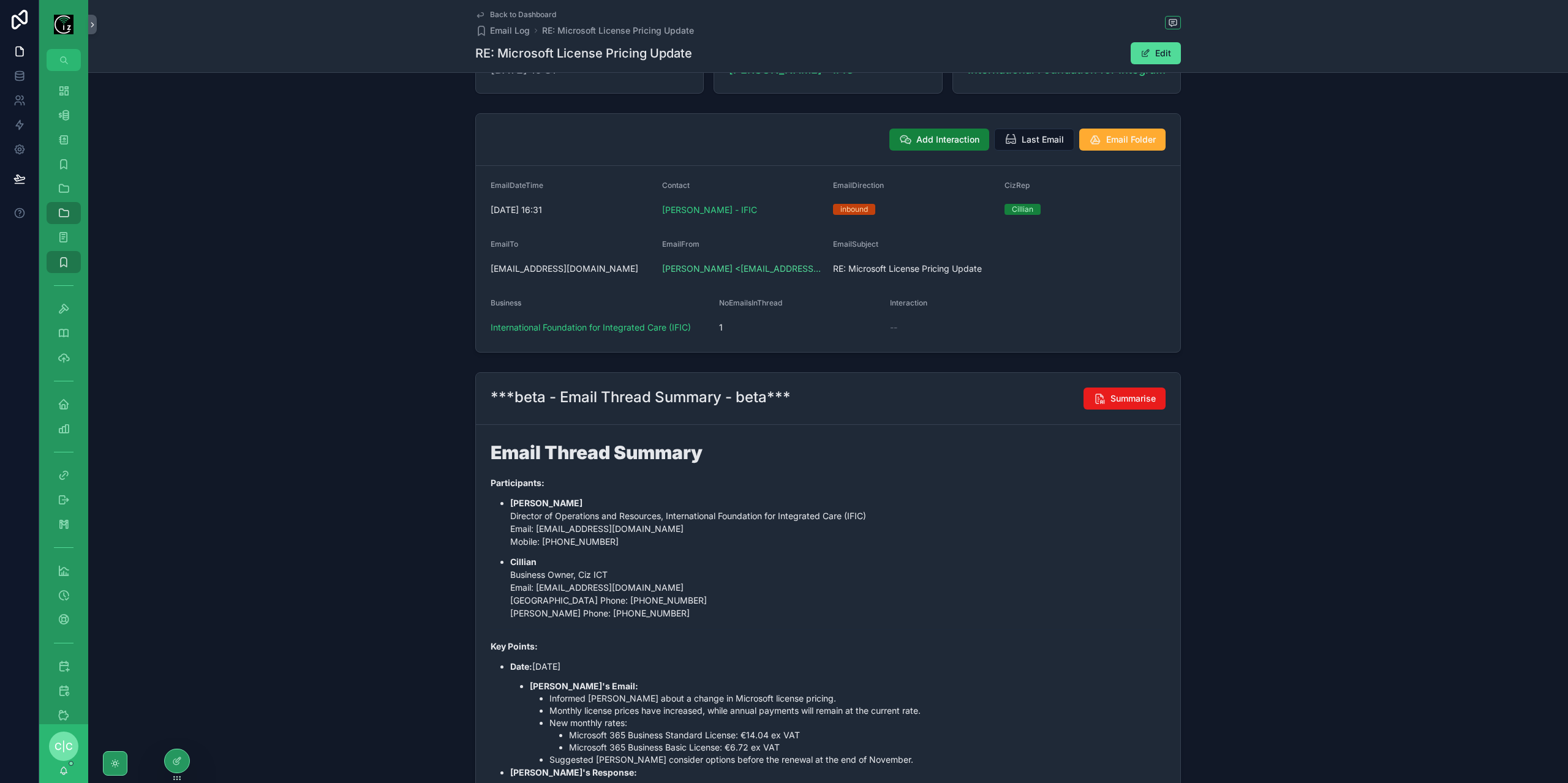
click at [941, 137] on span "Add Interaction" at bounding box center [948, 139] width 63 height 12
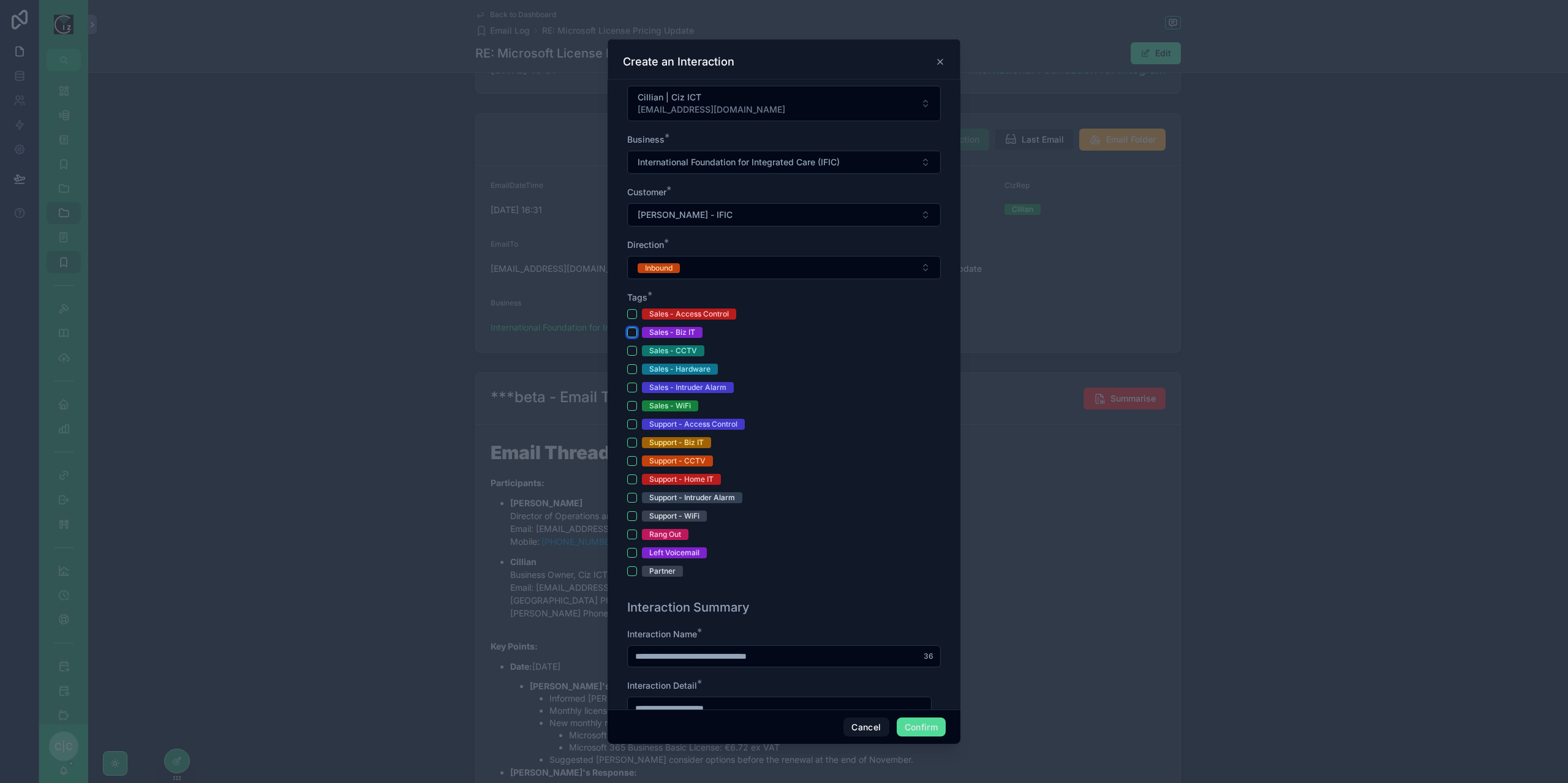
click at [629, 329] on button "Sales - Biz IT" at bounding box center [632, 332] width 10 height 10
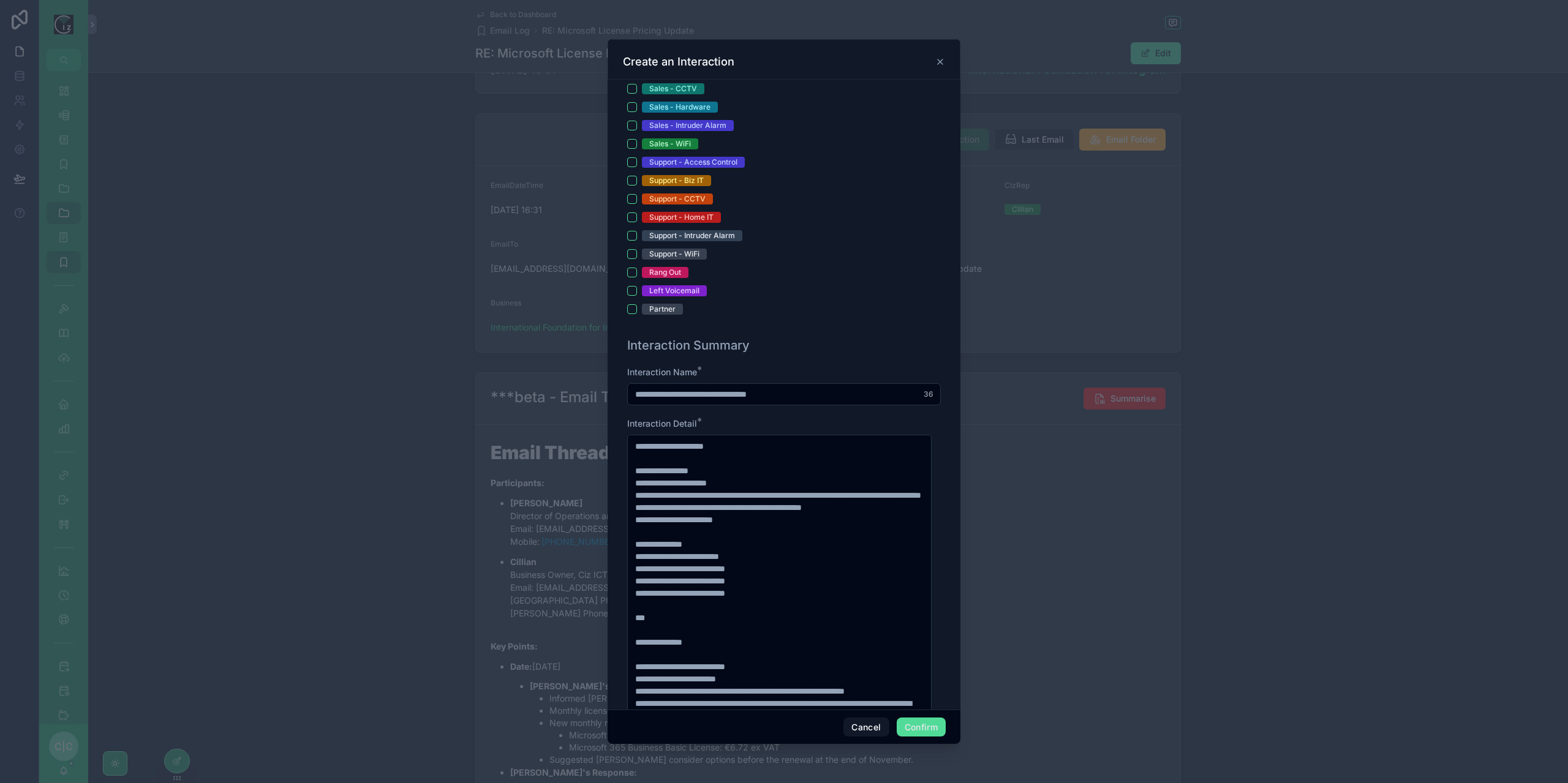
scroll to position [490, 0]
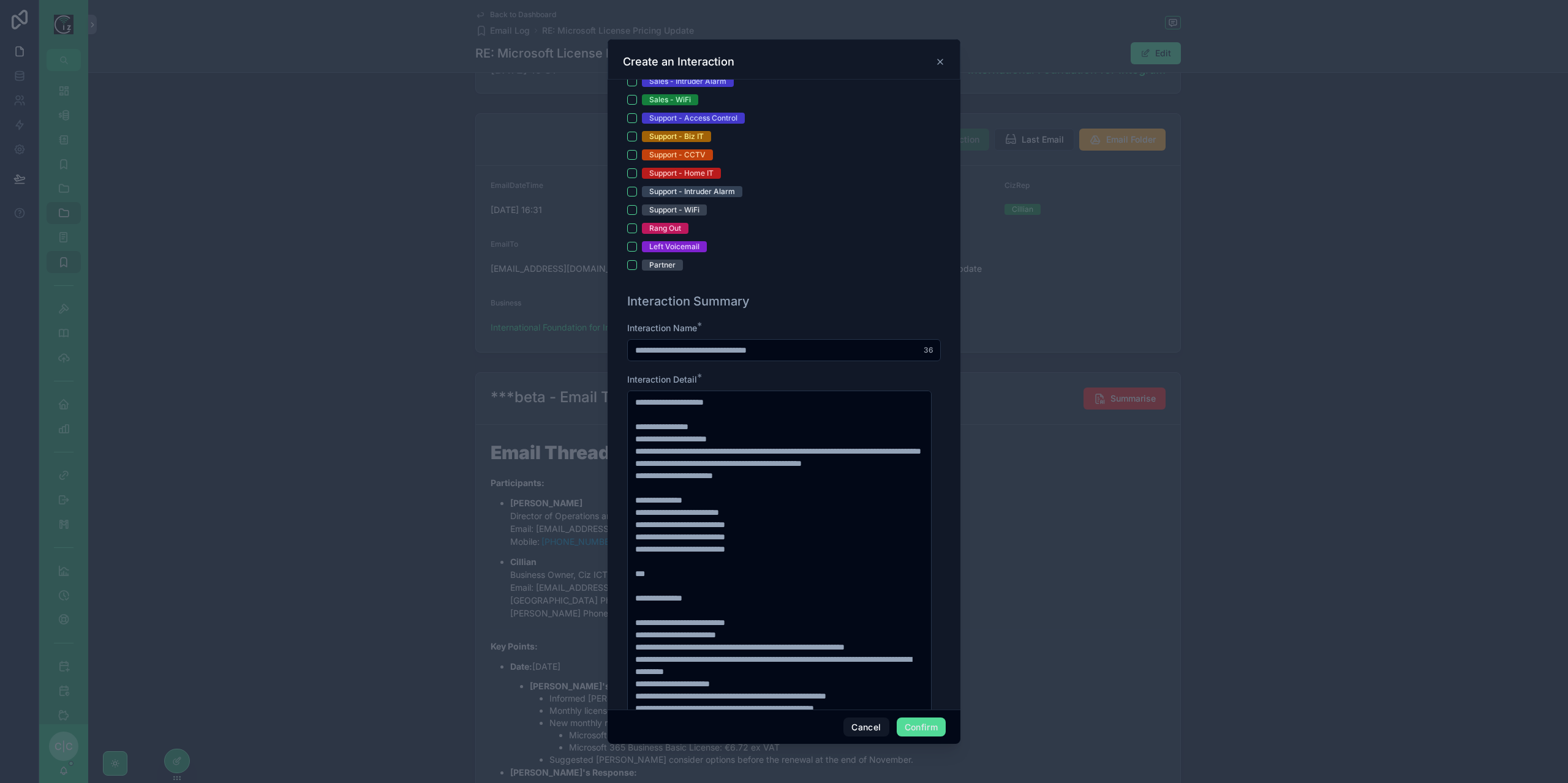
drag, startPoint x: 651, startPoint y: 346, endPoint x: 622, endPoint y: 351, distance: 29.4
click at [622, 351] on div "**********" at bounding box center [784, 639] width 323 height 704
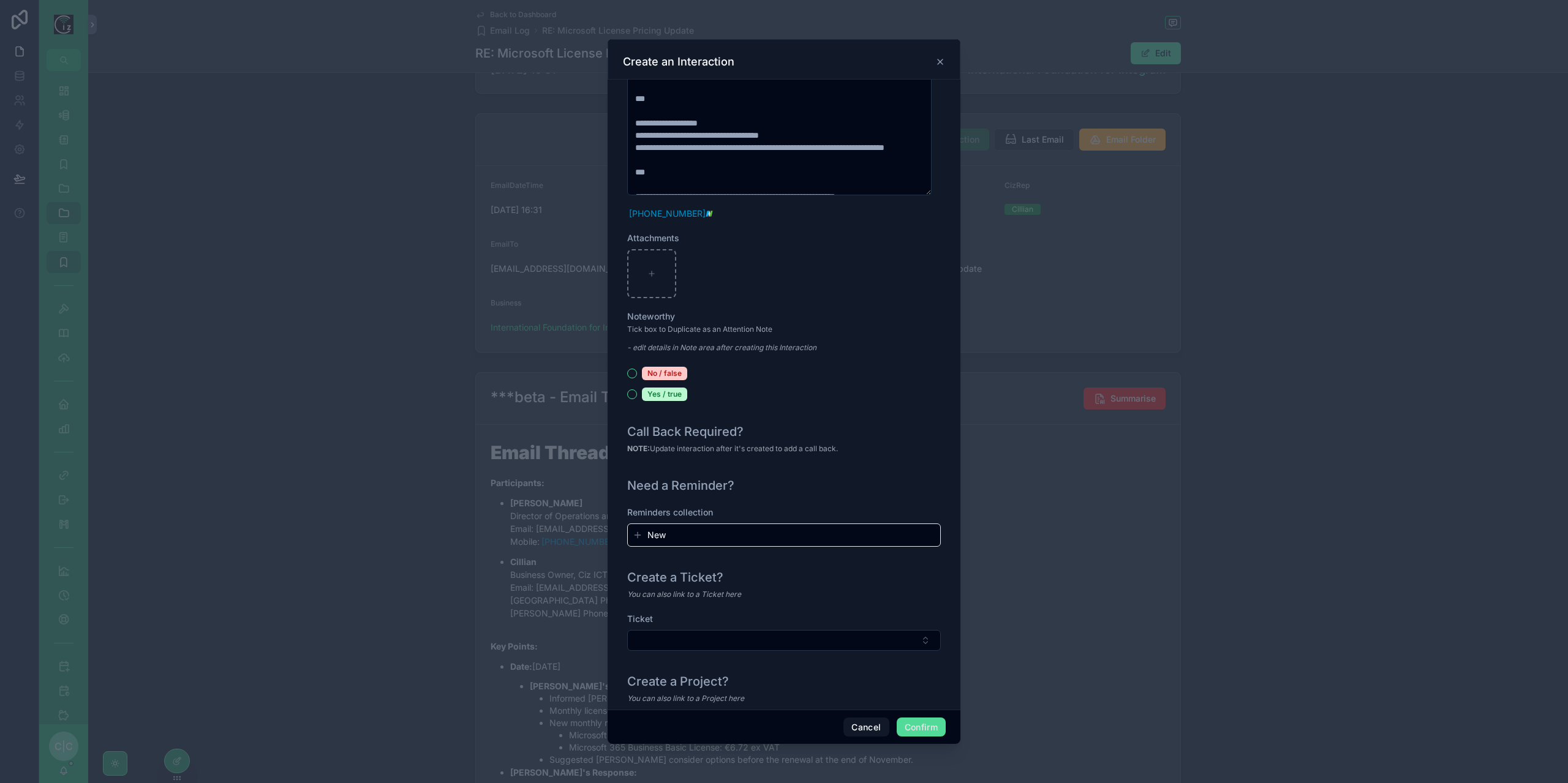
scroll to position [1130, 0]
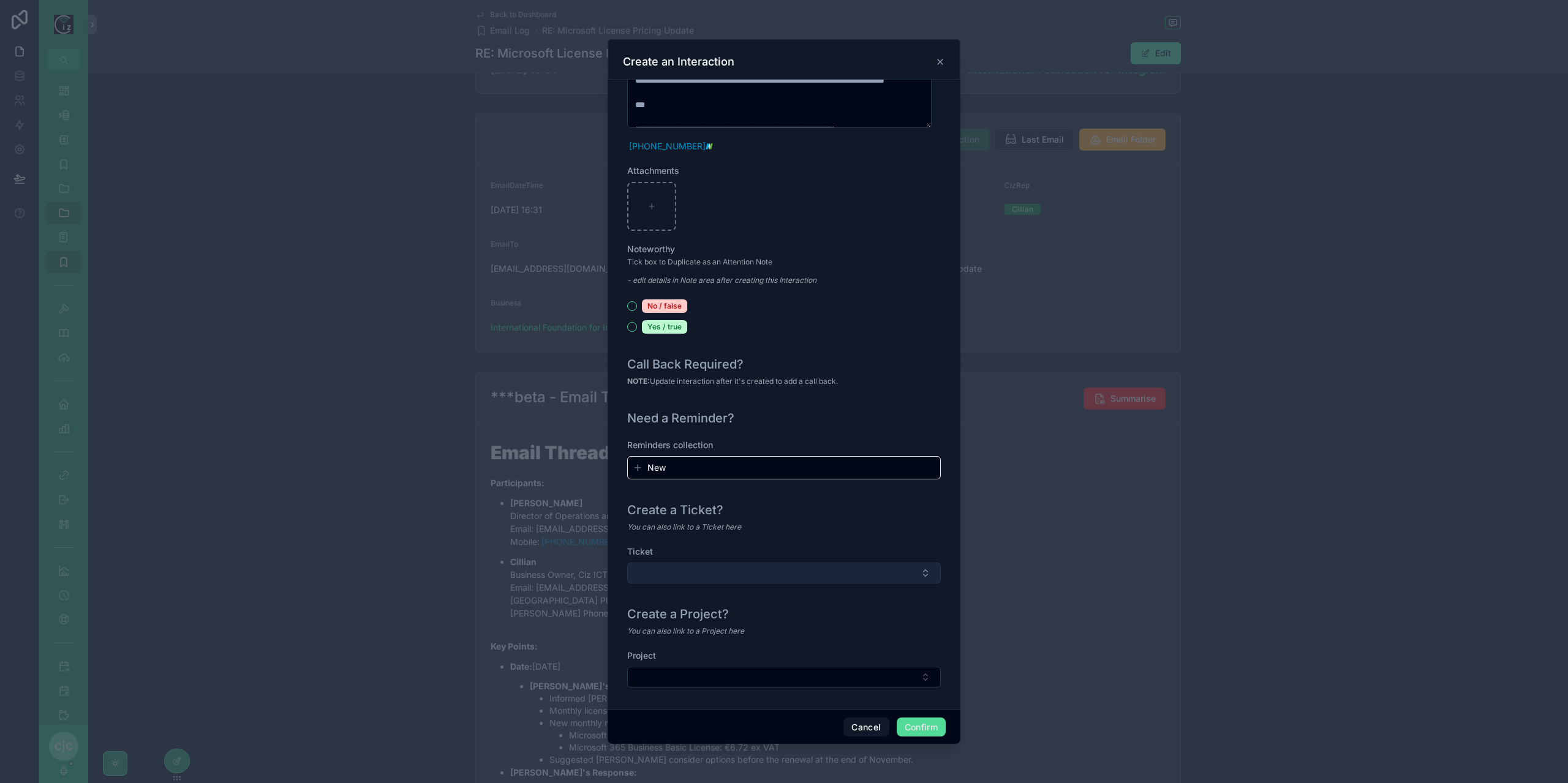
type input "**********"
click at [878, 571] on button "Select Button" at bounding box center [784, 573] width 313 height 21
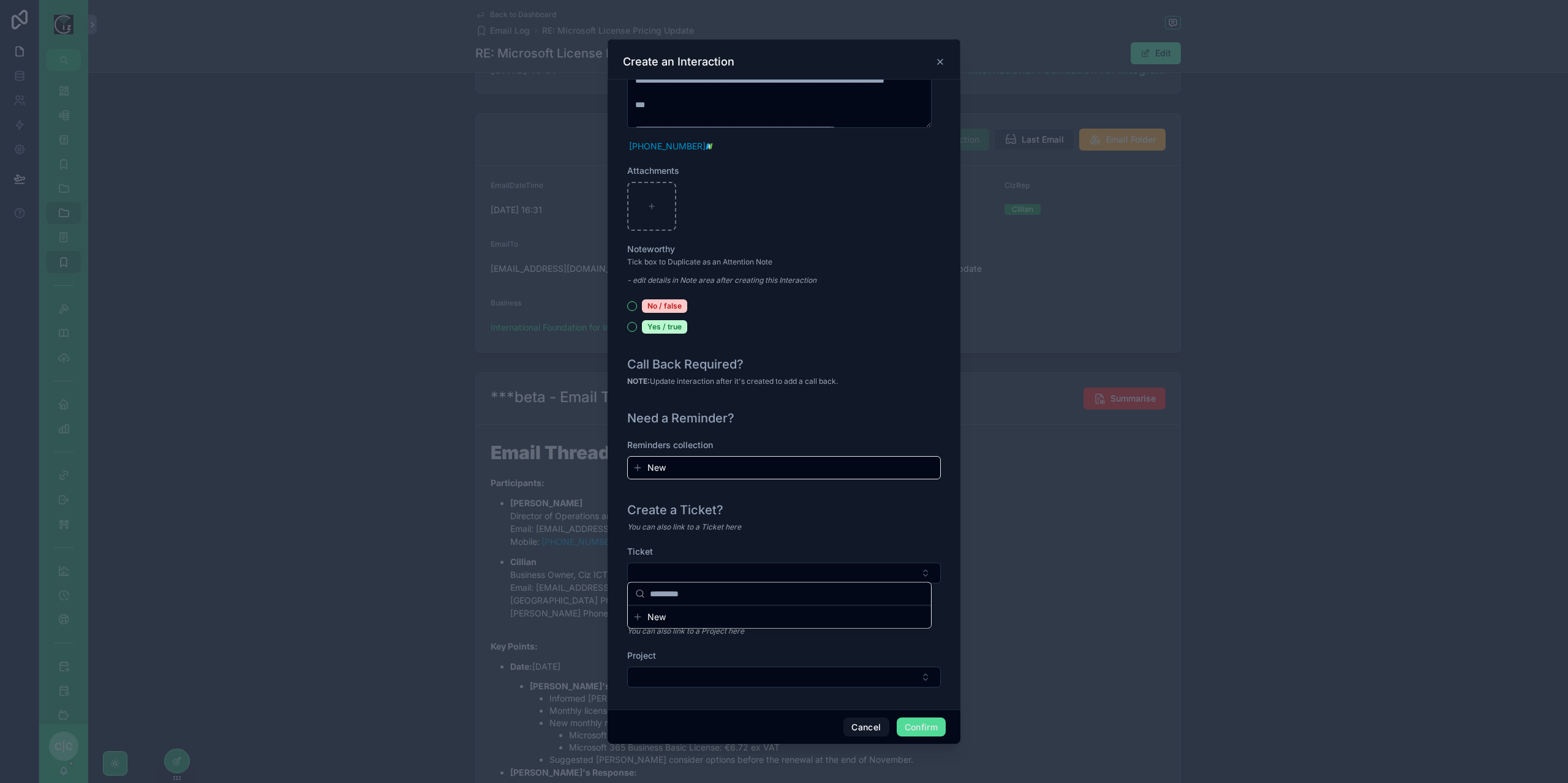
click at [897, 505] on div "Create a Ticket?" at bounding box center [784, 510] width 313 height 17
click at [829, 694] on div "Project" at bounding box center [784, 675] width 313 height 50
click at [829, 686] on div "Project" at bounding box center [784, 675] width 313 height 50
click at [828, 679] on button "Select Button" at bounding box center [784, 677] width 313 height 21
click at [856, 614] on div "Create a Project?" at bounding box center [784, 614] width 313 height 17
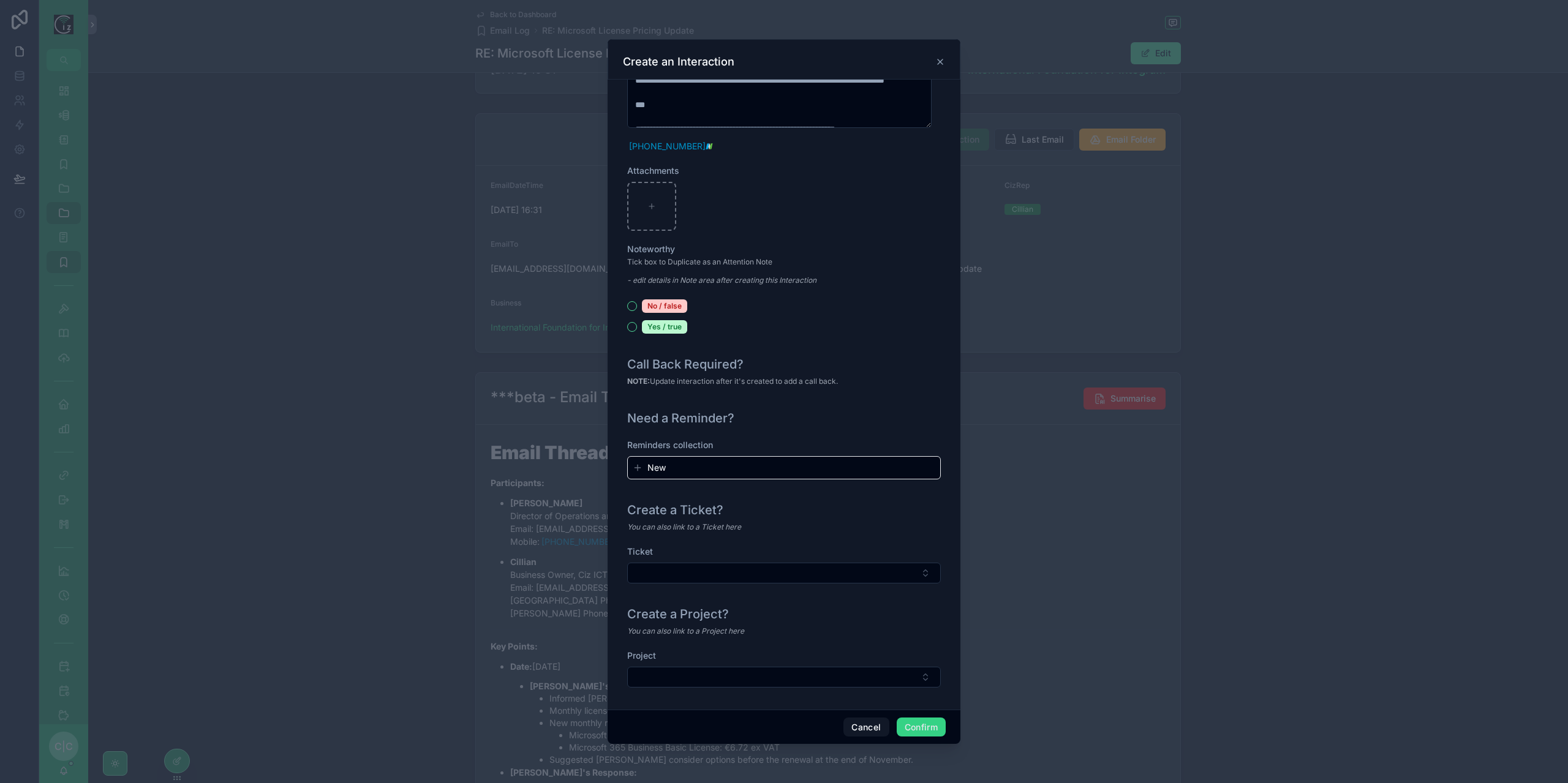
click at [925, 726] on button "Confirm" at bounding box center [921, 728] width 49 height 20
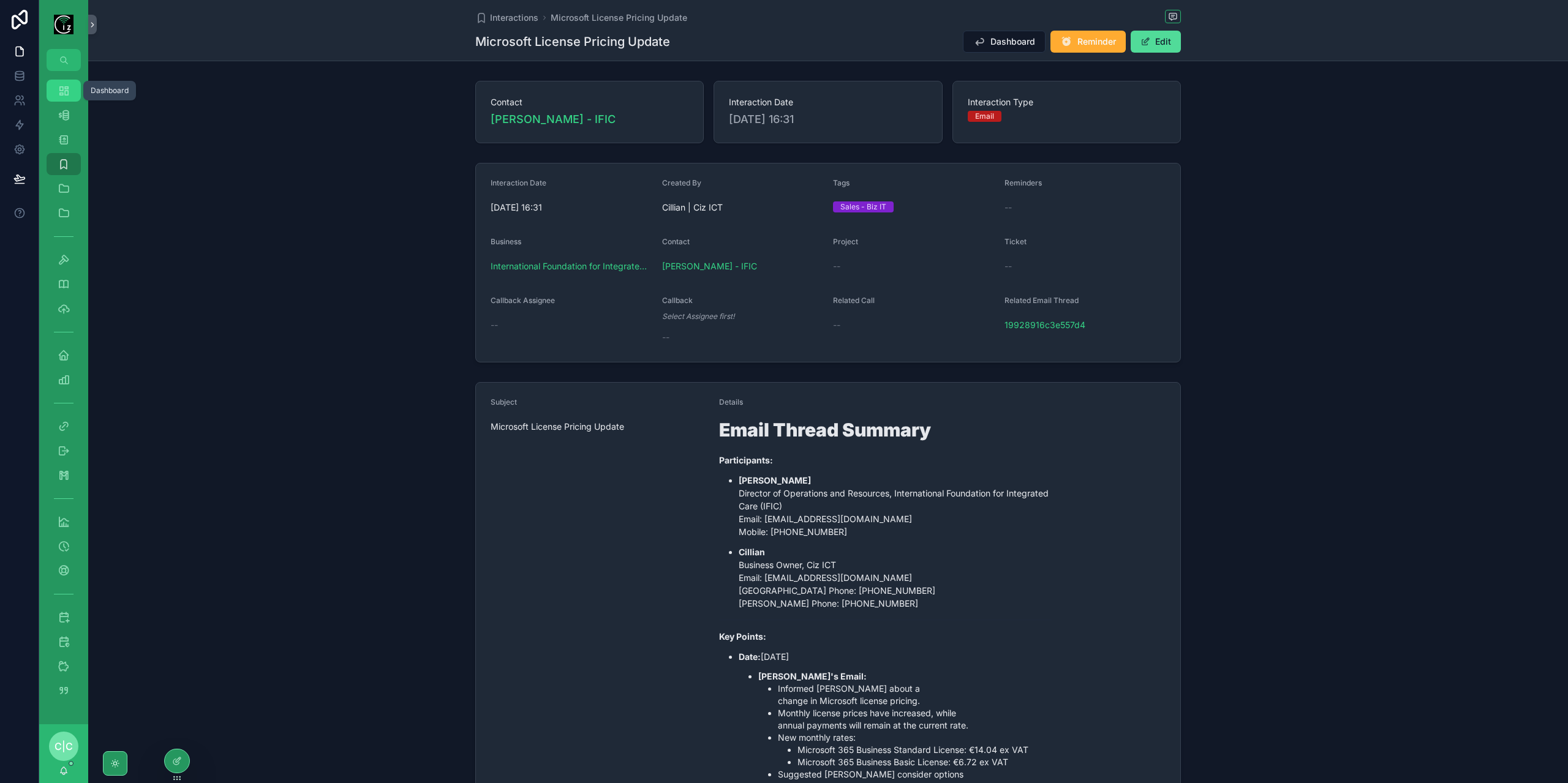
click at [59, 93] on icon "scrollable content" at bounding box center [63, 90] width 12 height 12
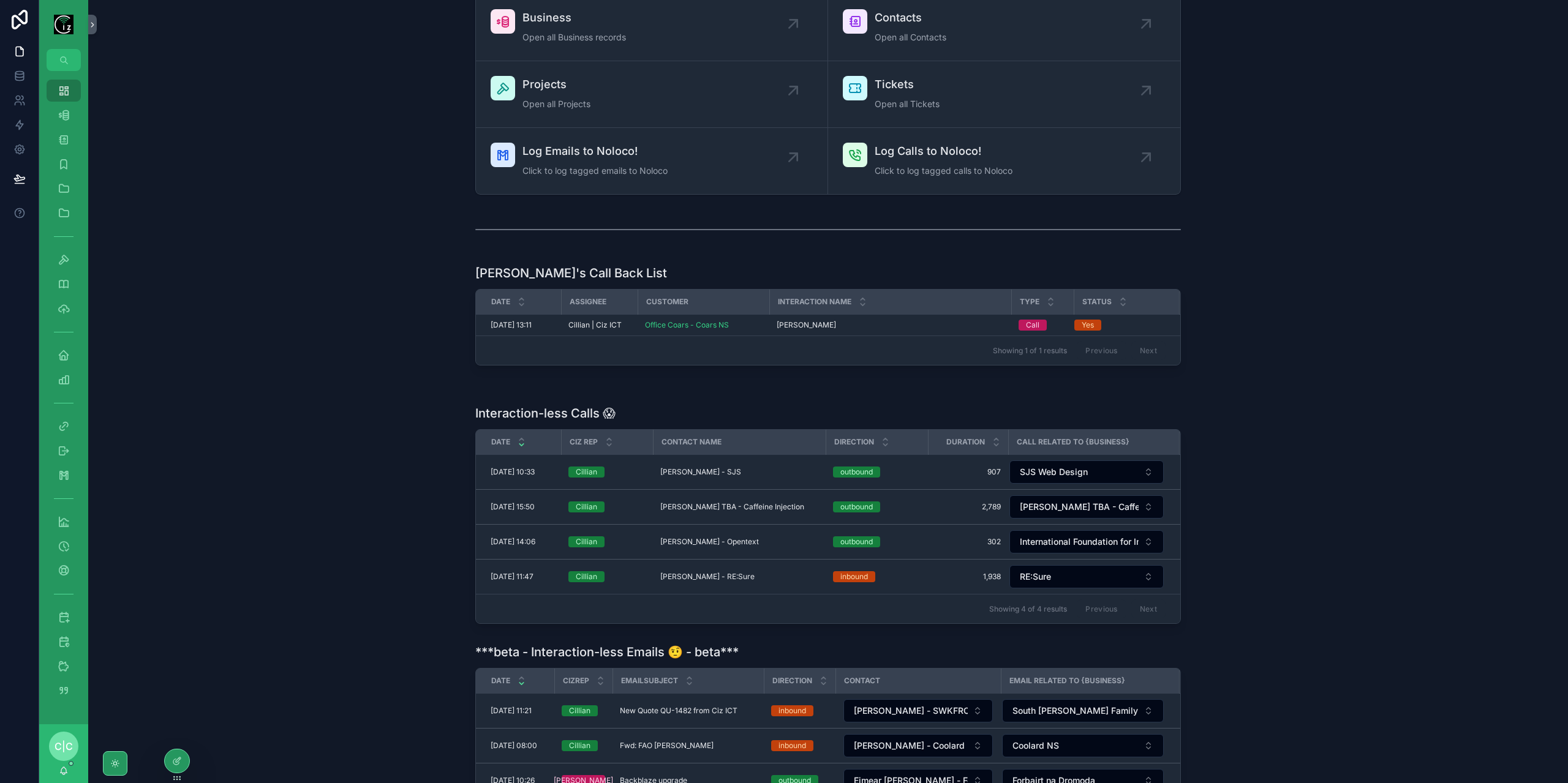
scroll to position [95, 0]
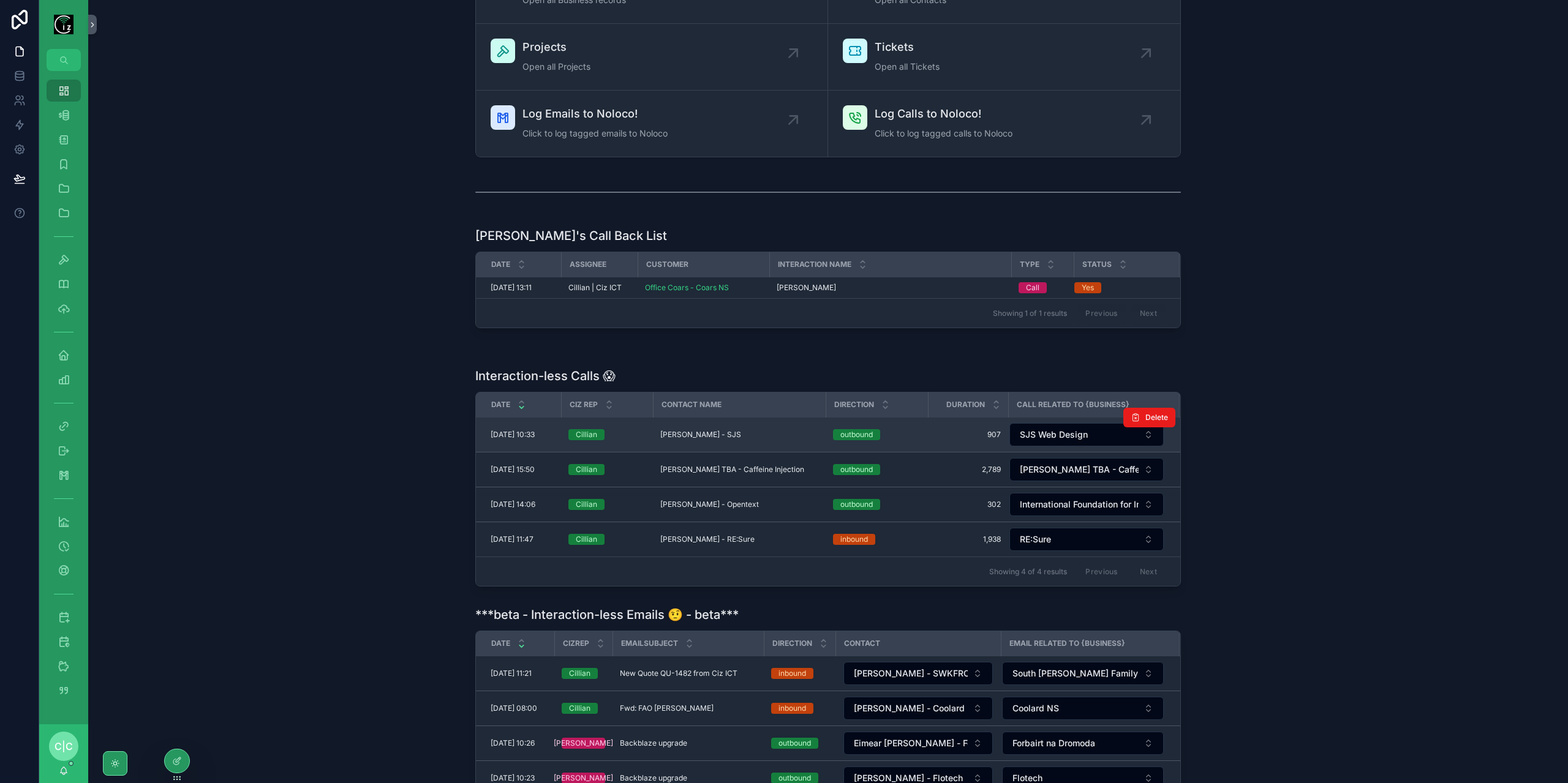
click at [768, 434] on div "[PERSON_NAME] - SJS [PERSON_NAME] - SJS" at bounding box center [739, 435] width 158 height 10
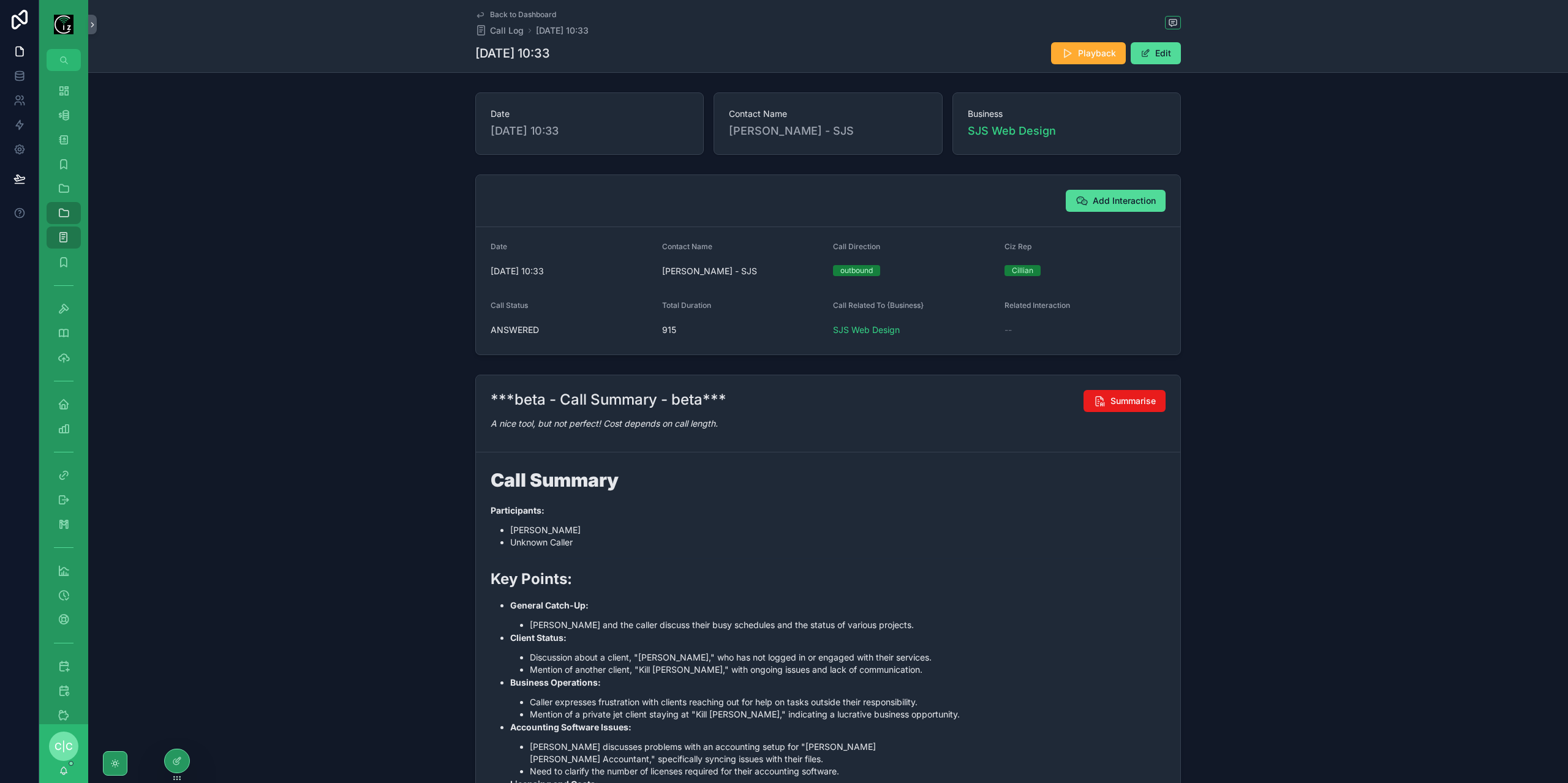
click at [512, 10] on span "Back to Dashboard" at bounding box center [522, 15] width 66 height 10
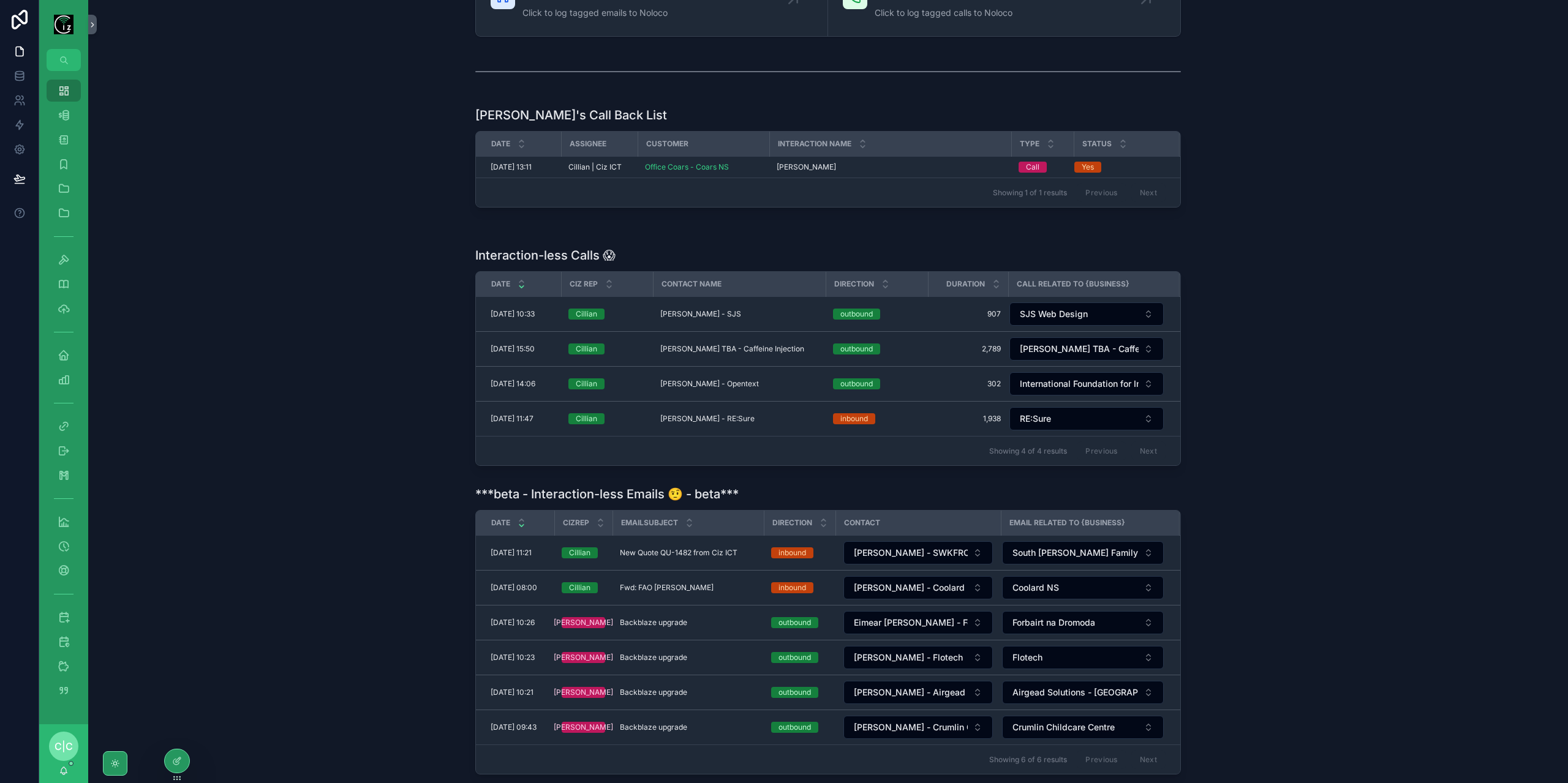
scroll to position [300, 0]
